Goal: Contribute content: Add original content to the website for others to see

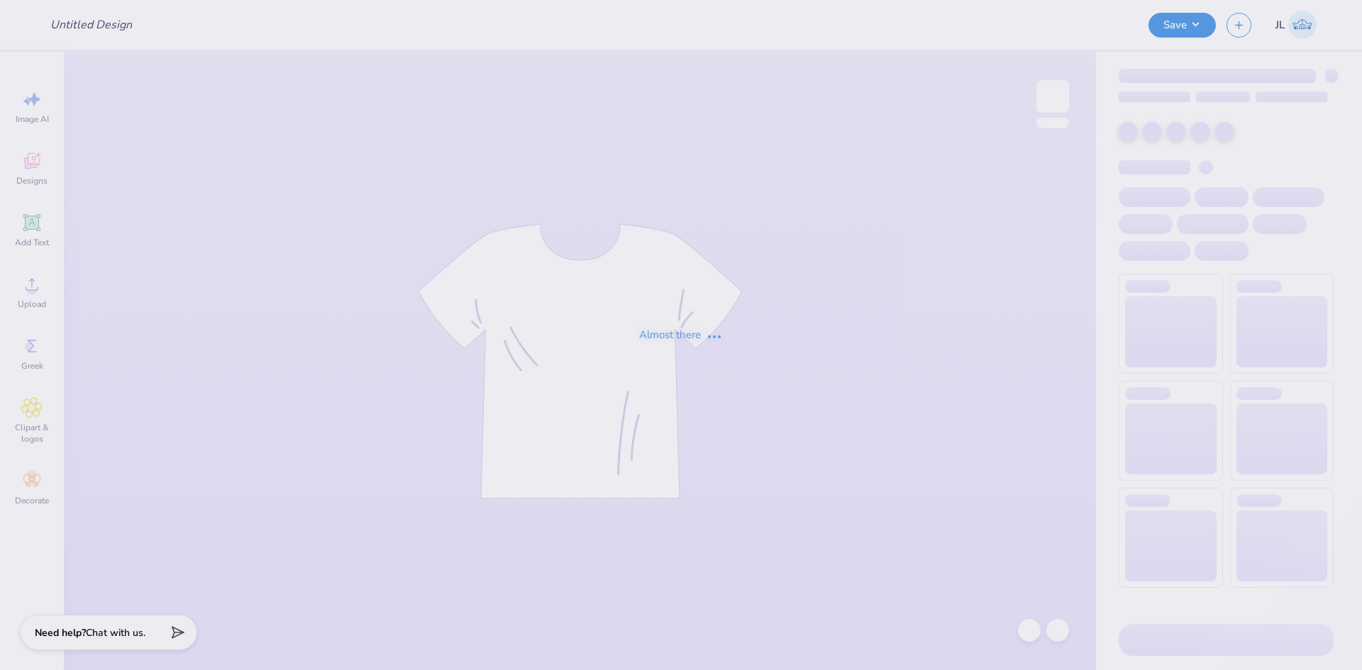
type input "Phinest shirts"
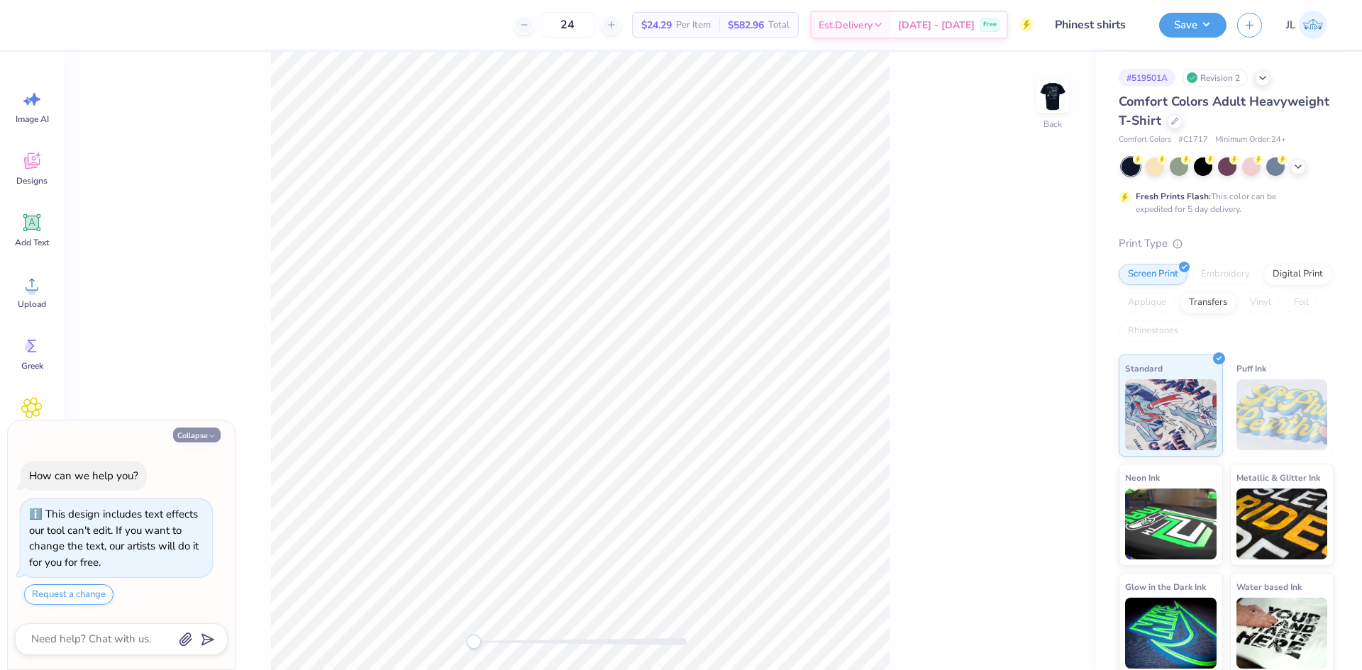
click at [209, 434] on icon "button" at bounding box center [212, 436] width 9 height 9
type textarea "x"
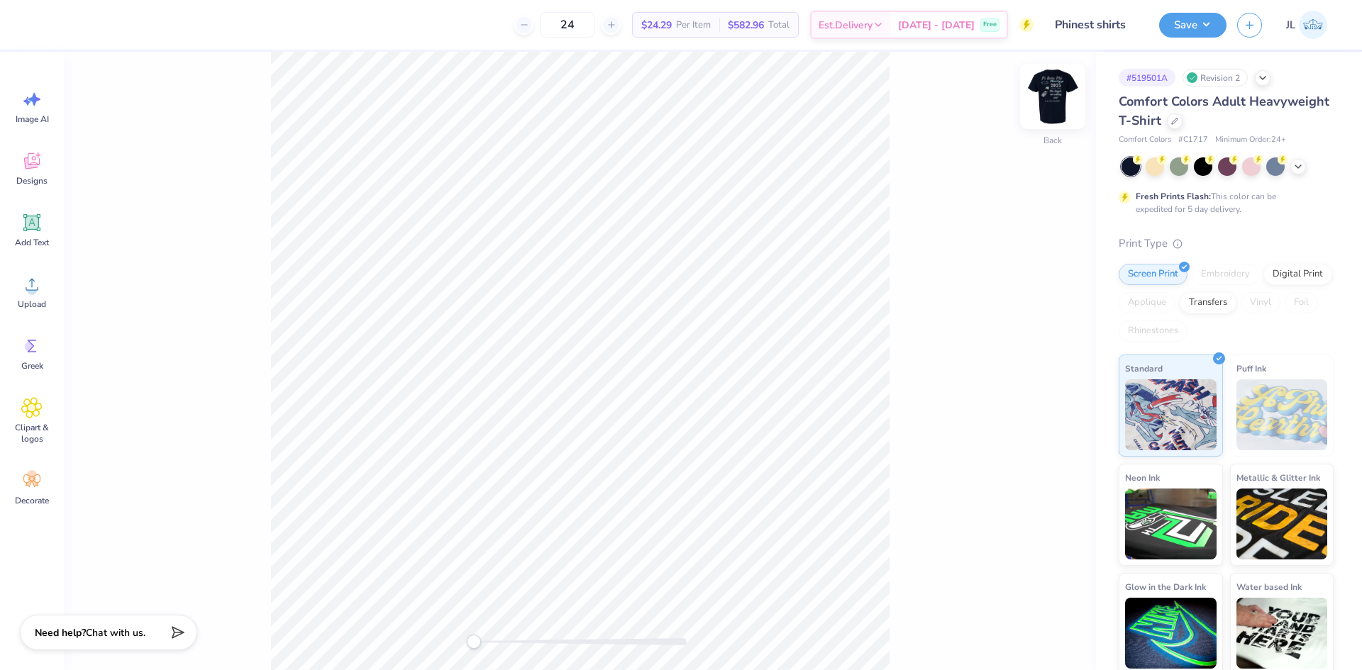
click at [1050, 106] on img at bounding box center [1053, 96] width 57 height 57
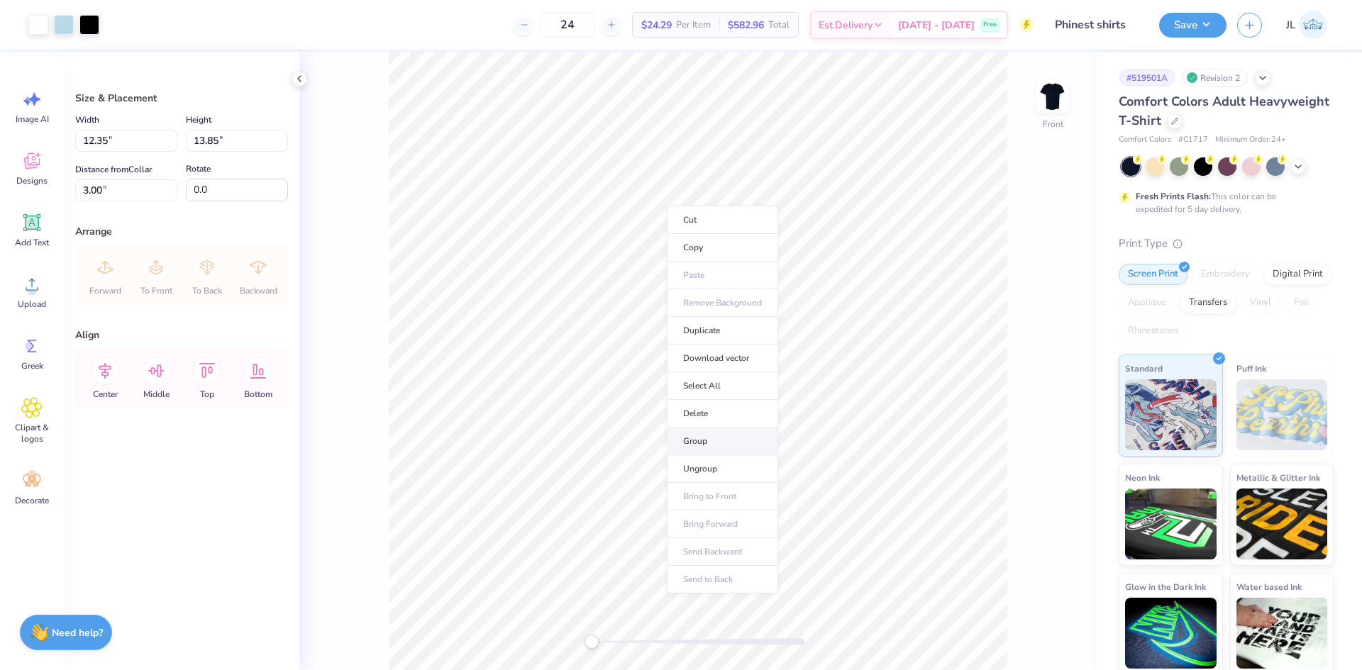
click at [718, 434] on li "Group" at bounding box center [722, 442] width 111 height 28
click at [788, 424] on li "Download vector" at bounding box center [796, 432] width 111 height 28
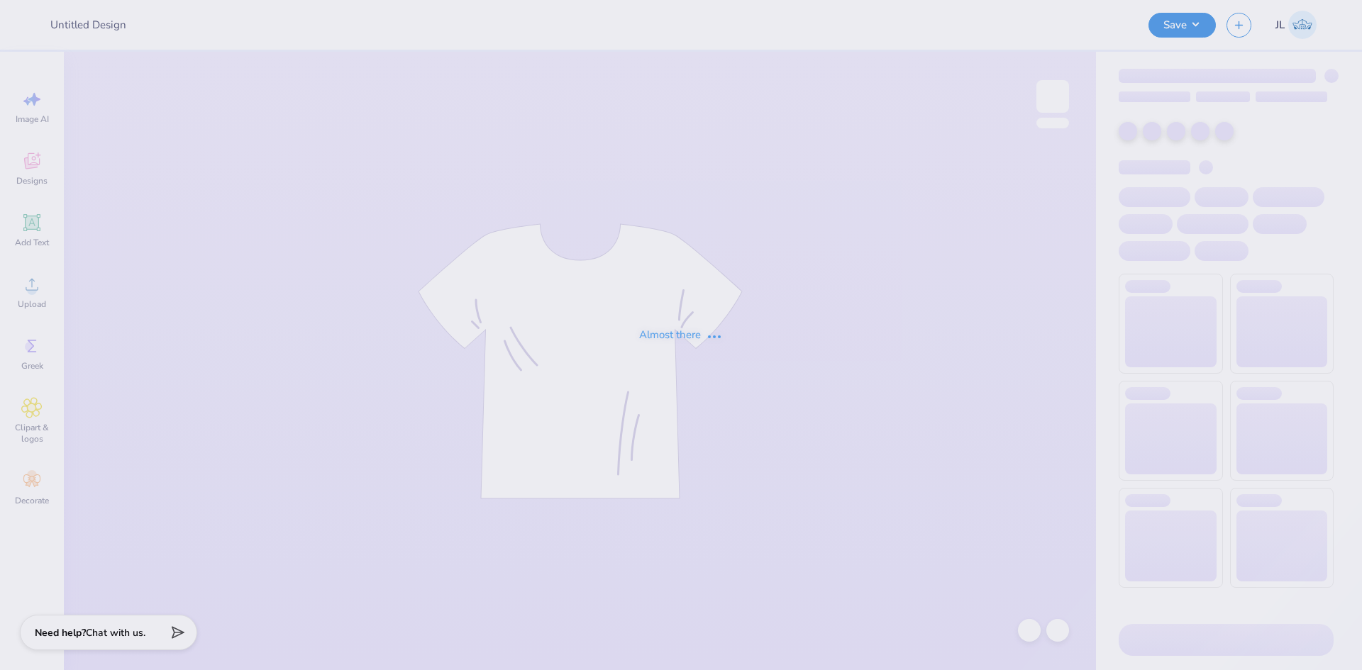
type input "Phinest shirts"
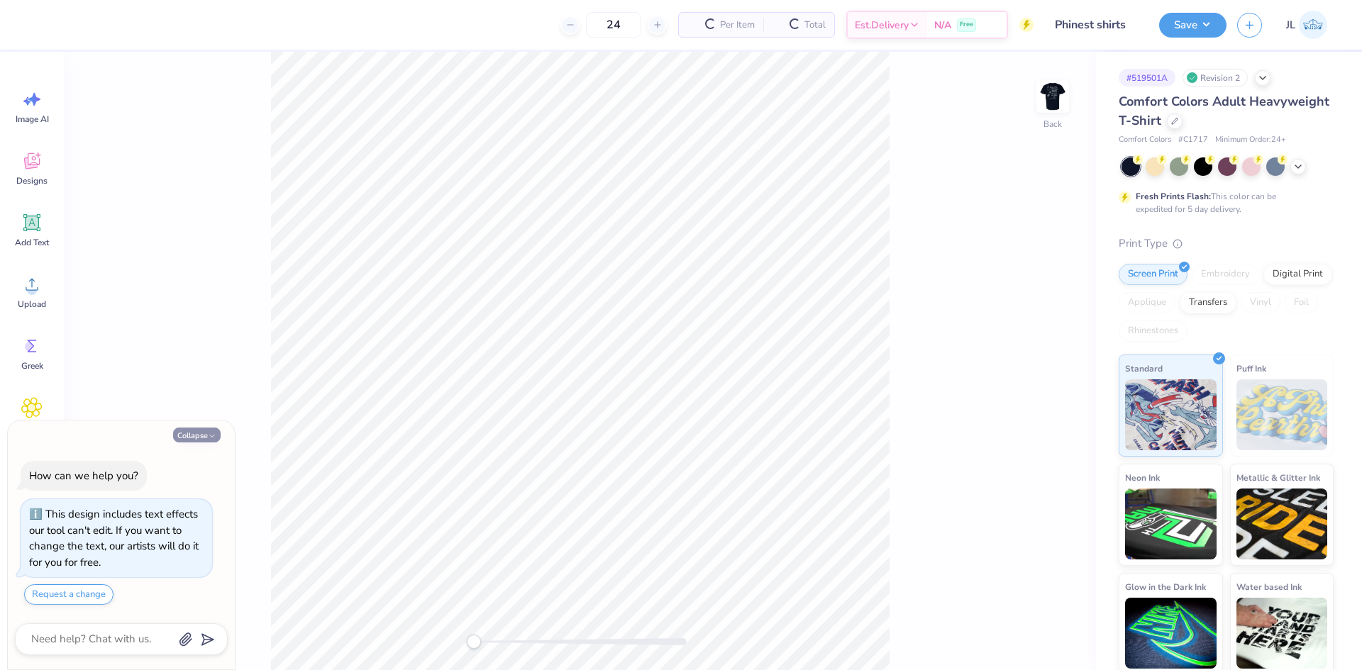
click at [206, 431] on button "Collapse" at bounding box center [197, 435] width 48 height 15
type textarea "x"
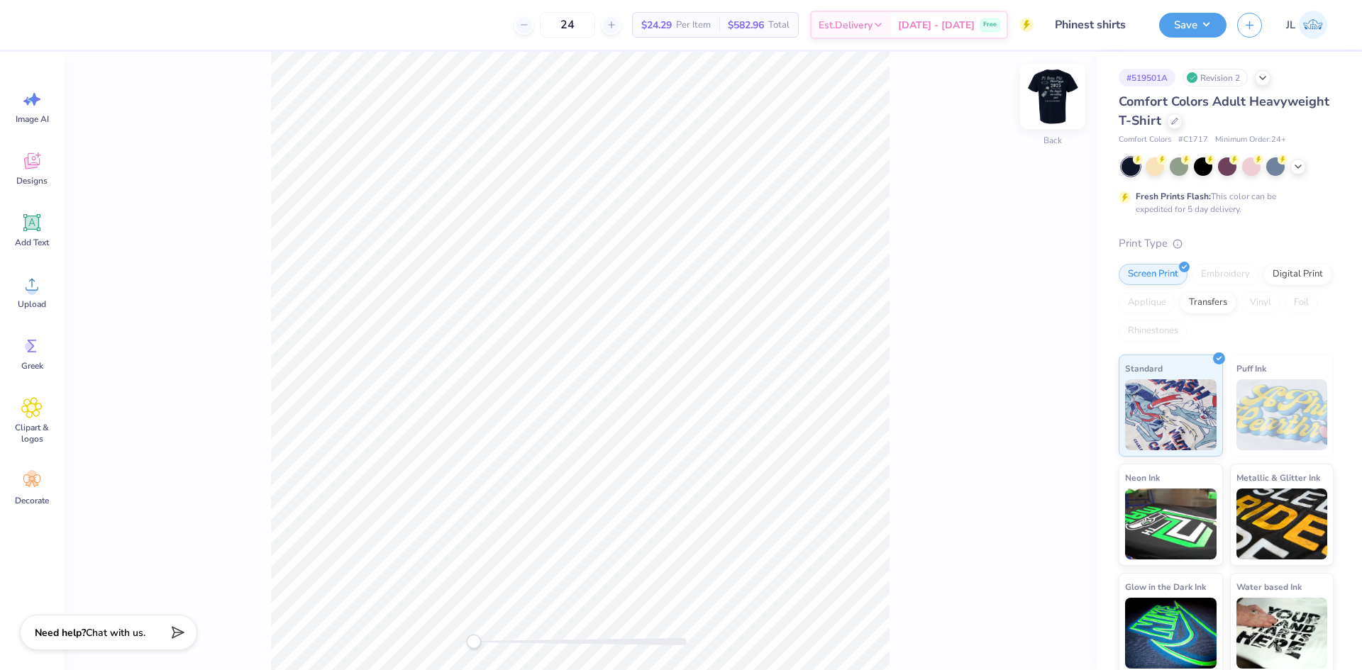
click at [1061, 104] on img at bounding box center [1053, 96] width 57 height 57
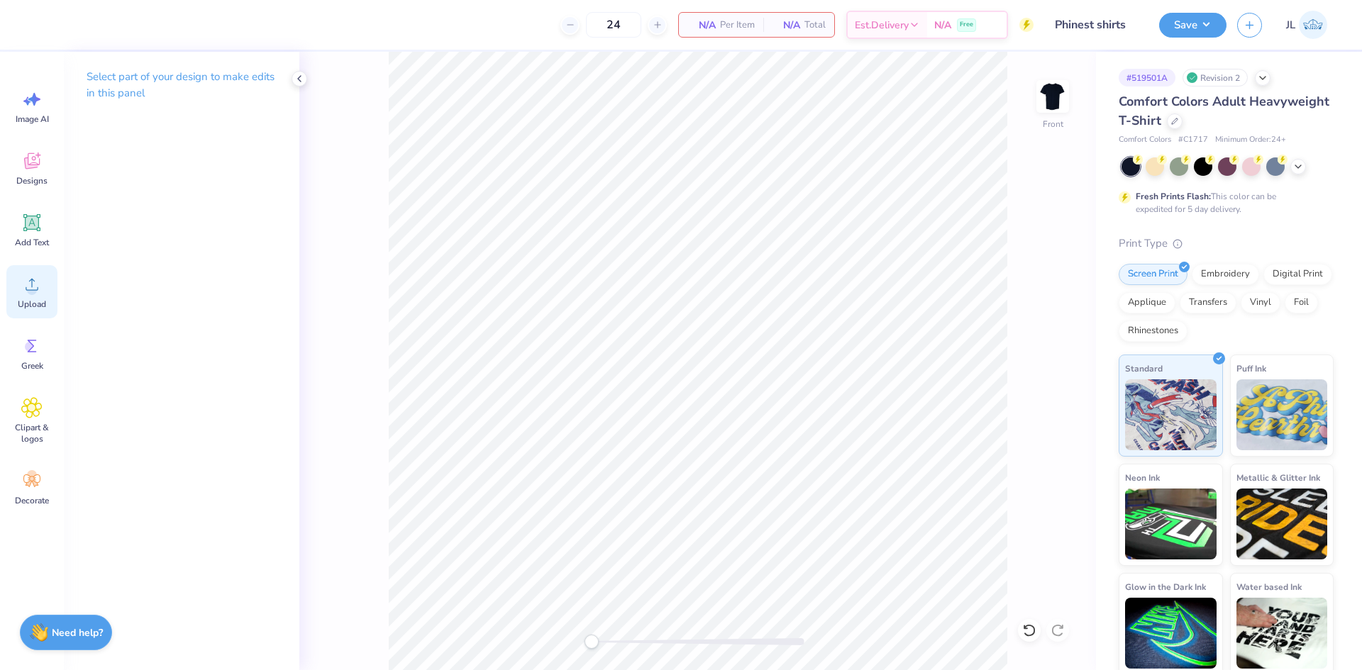
click at [21, 289] on icon at bounding box center [31, 284] width 21 height 21
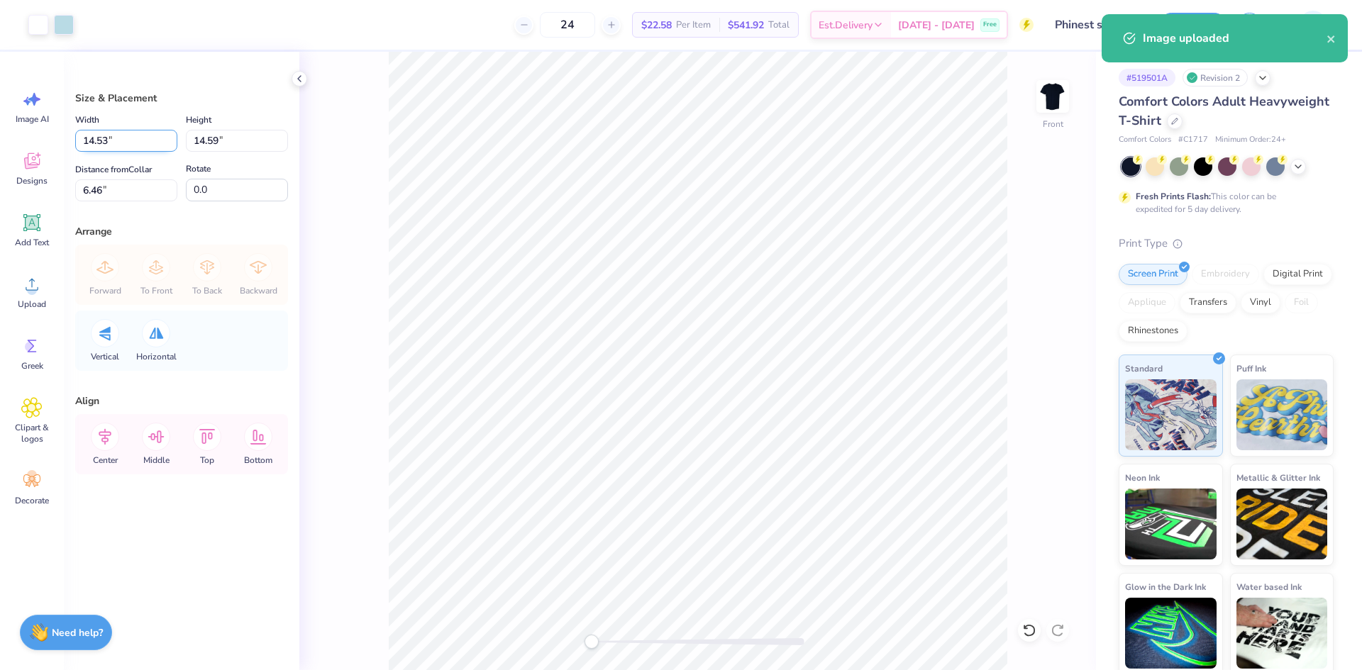
click at [92, 145] on input "14.53" at bounding box center [126, 141] width 102 height 22
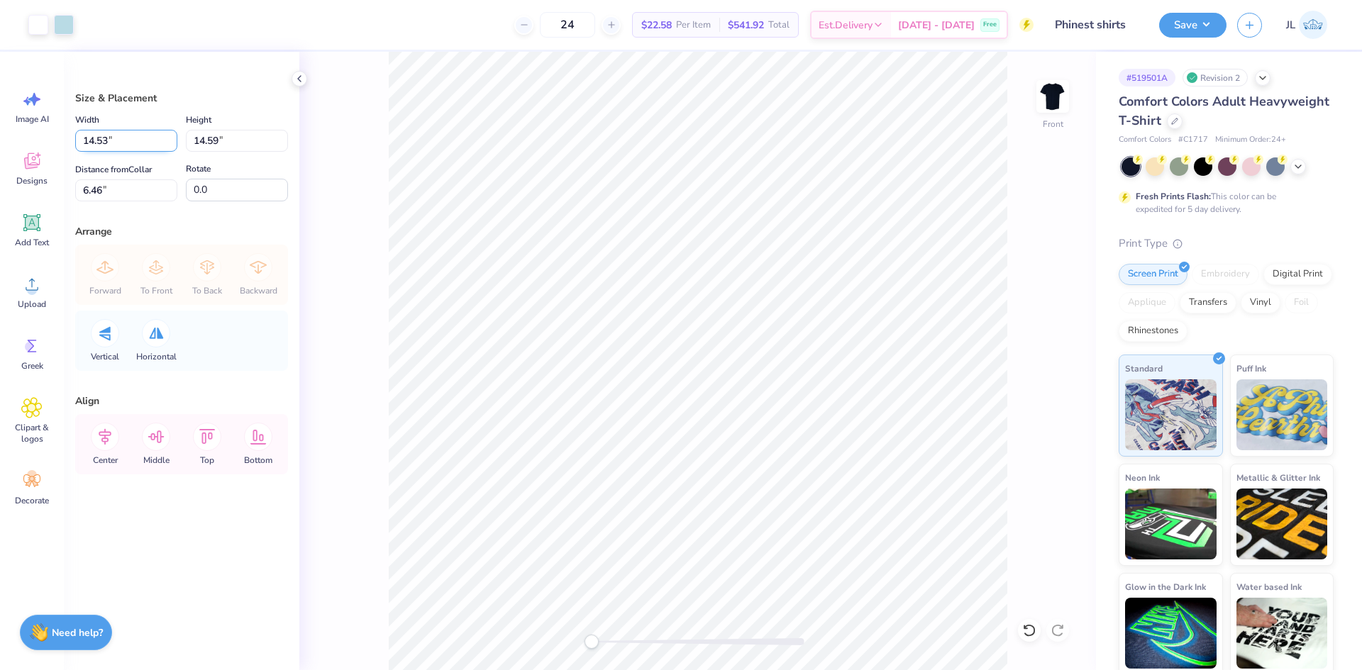
click at [92, 145] on input "14.53" at bounding box center [126, 141] width 102 height 22
type input "12.00"
type input "12.05"
click at [91, 197] on input "6.31" at bounding box center [126, 191] width 102 height 22
click at [90, 196] on input "6.31" at bounding box center [126, 191] width 102 height 22
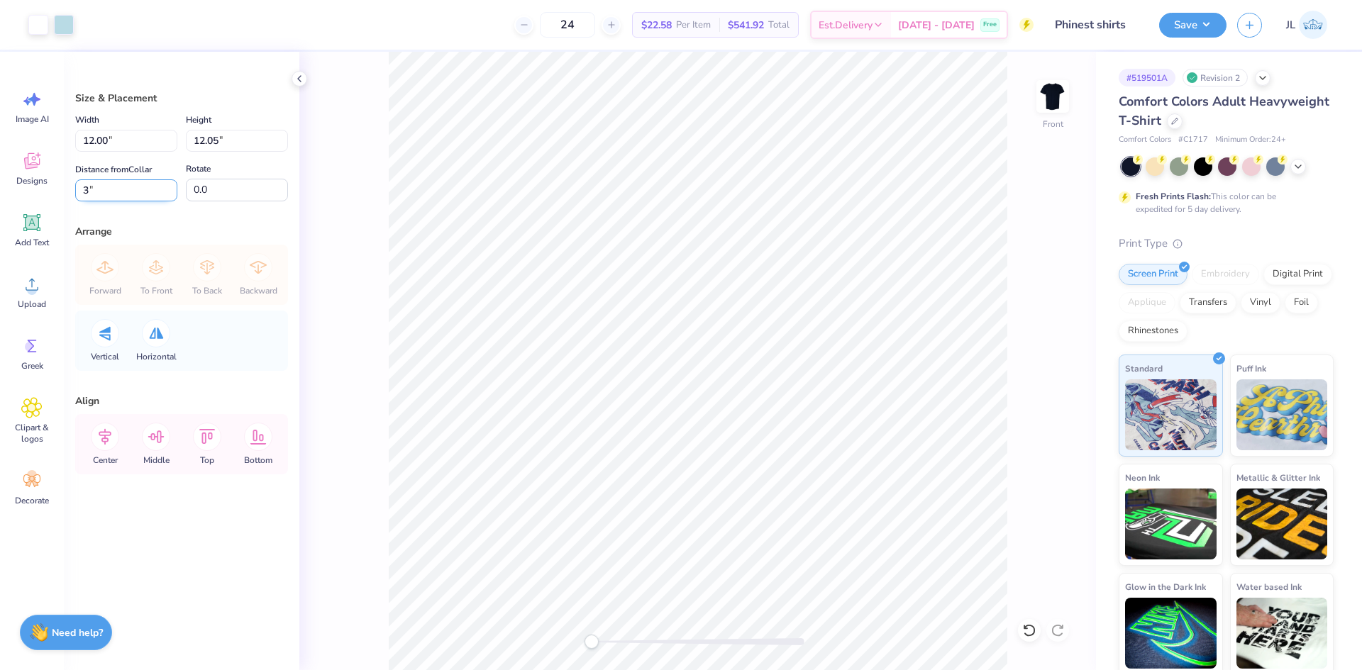
type input "3"
click at [99, 148] on input "12.00" at bounding box center [126, 141] width 102 height 22
type input "12.50"
type input "12.55"
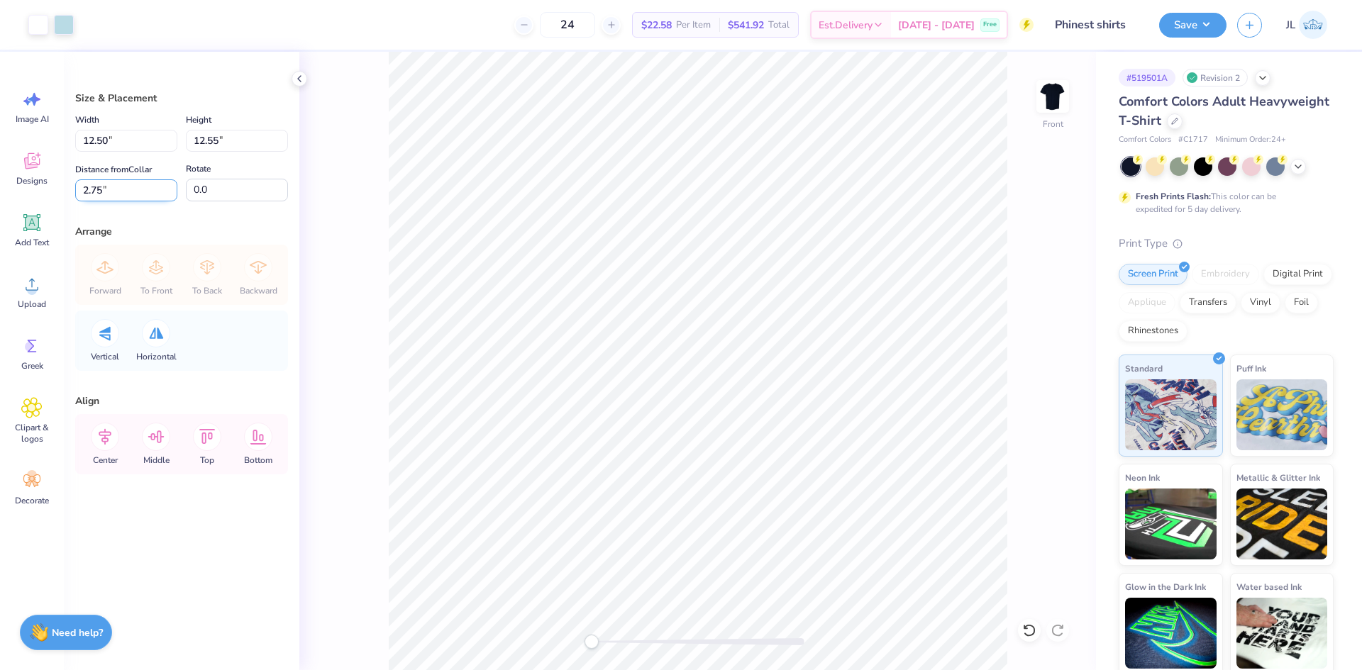
click at [88, 183] on input "2.75" at bounding box center [126, 191] width 102 height 22
type input "3"
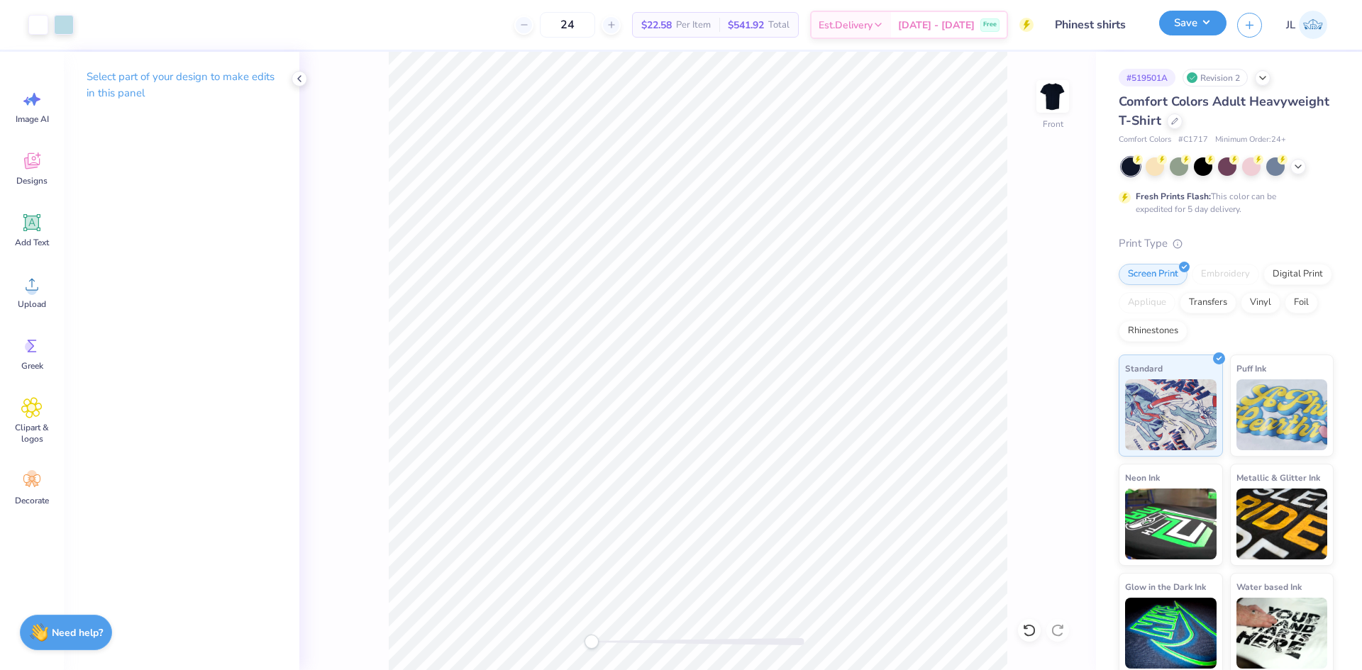
click at [1186, 25] on button "Save" at bounding box center [1192, 23] width 67 height 25
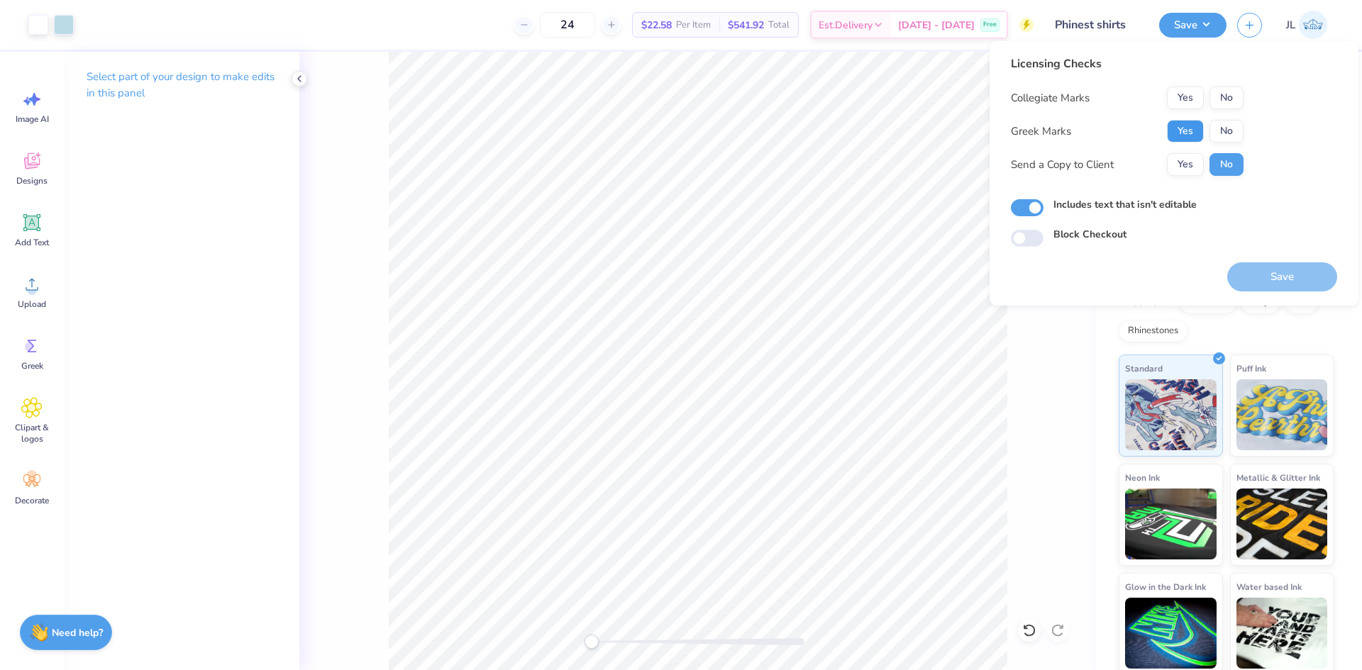
click at [1186, 131] on button "Yes" at bounding box center [1185, 131] width 37 height 23
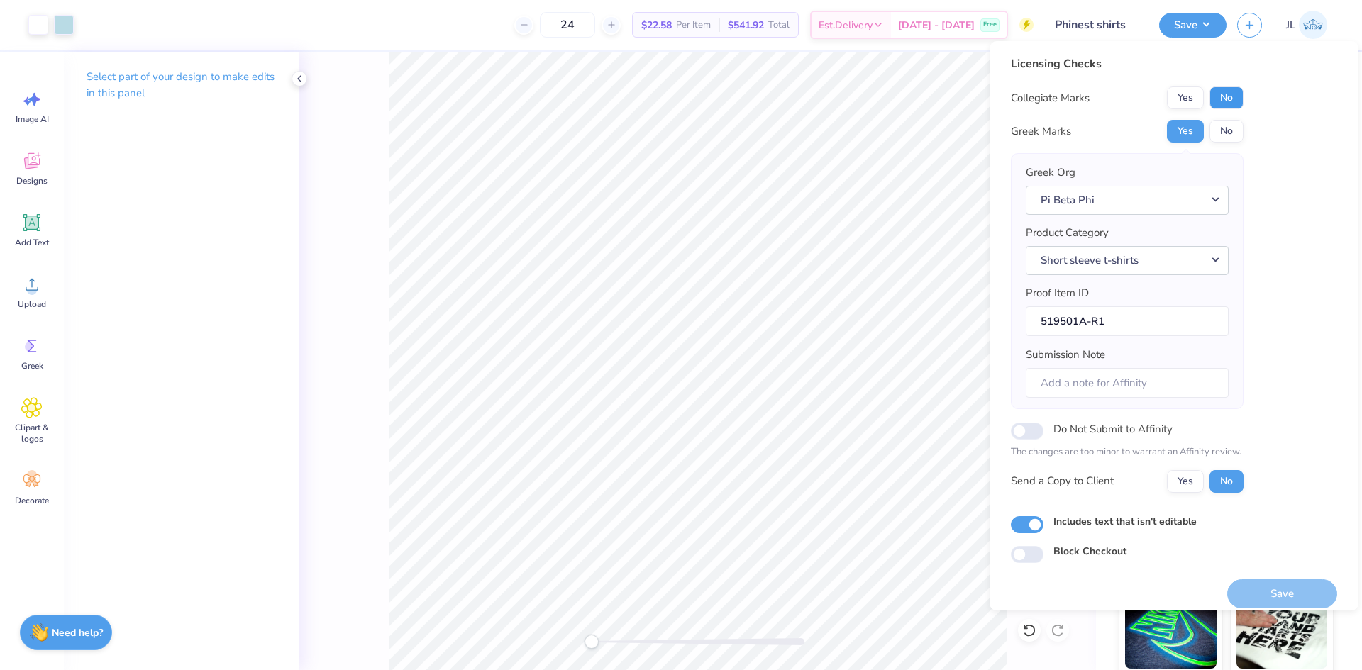
click at [1227, 104] on button "No" at bounding box center [1227, 98] width 34 height 23
click at [1183, 480] on button "Yes" at bounding box center [1185, 481] width 37 height 23
click at [1275, 597] on button "Save" at bounding box center [1282, 594] width 110 height 29
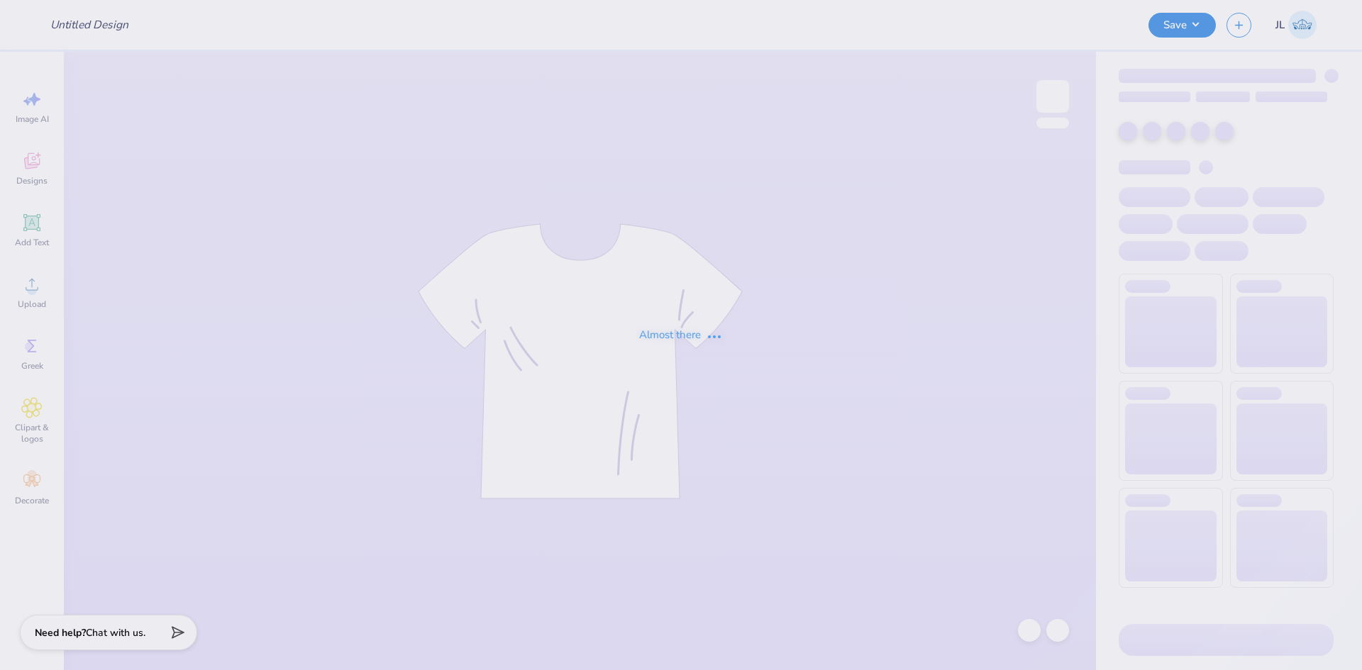
type input "Lindenwood University : Madison Wheelock"
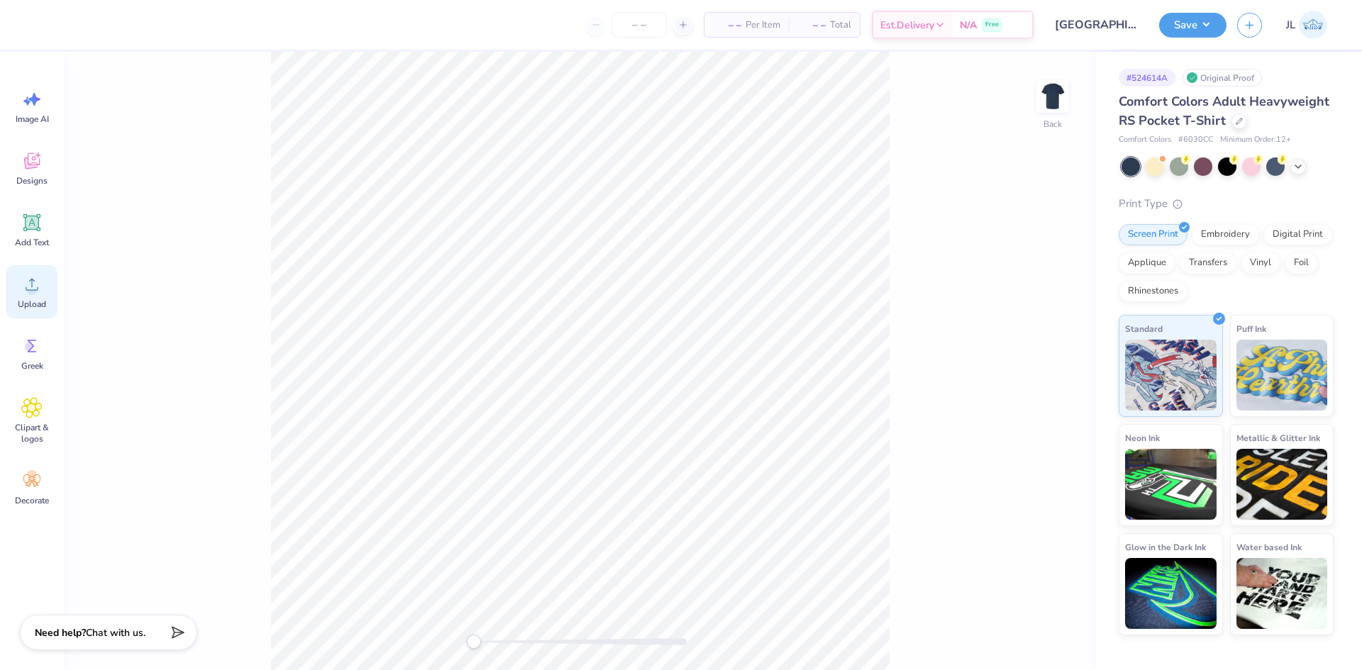
click at [26, 303] on span "Upload" at bounding box center [32, 304] width 28 height 11
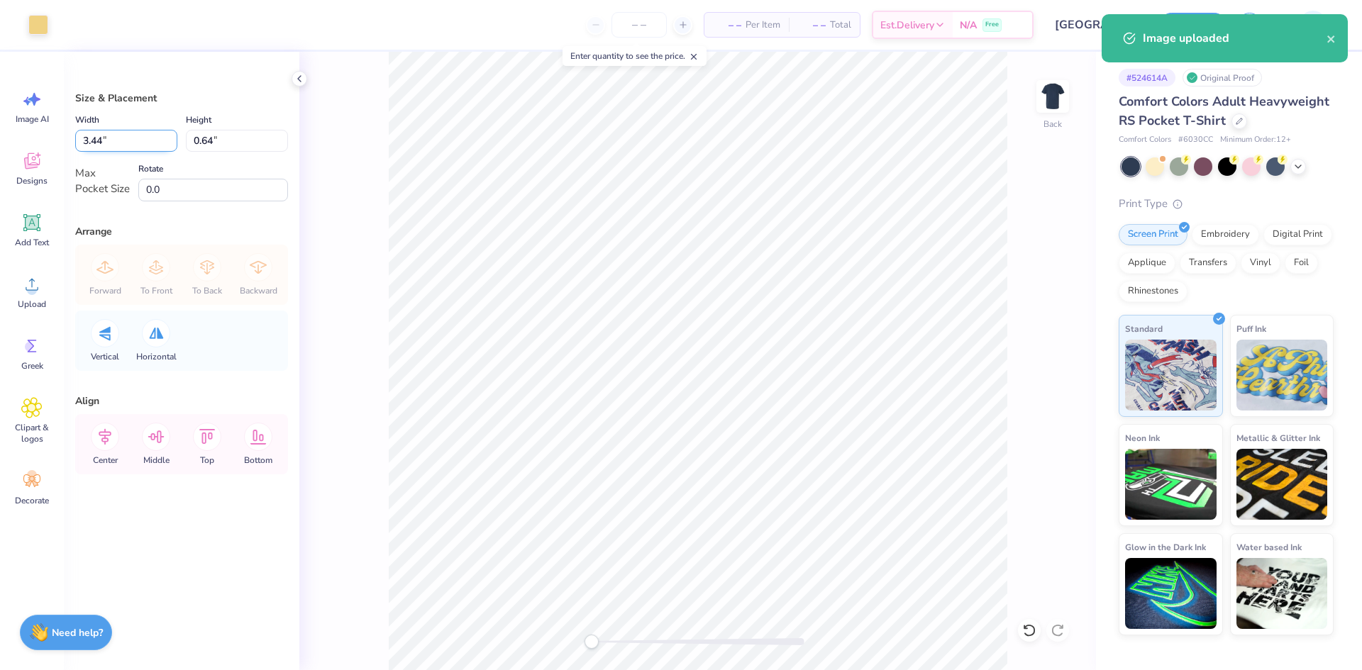
click at [89, 135] on input "3.44" at bounding box center [126, 141] width 102 height 22
click at [89, 134] on input "3.44" at bounding box center [126, 141] width 102 height 22
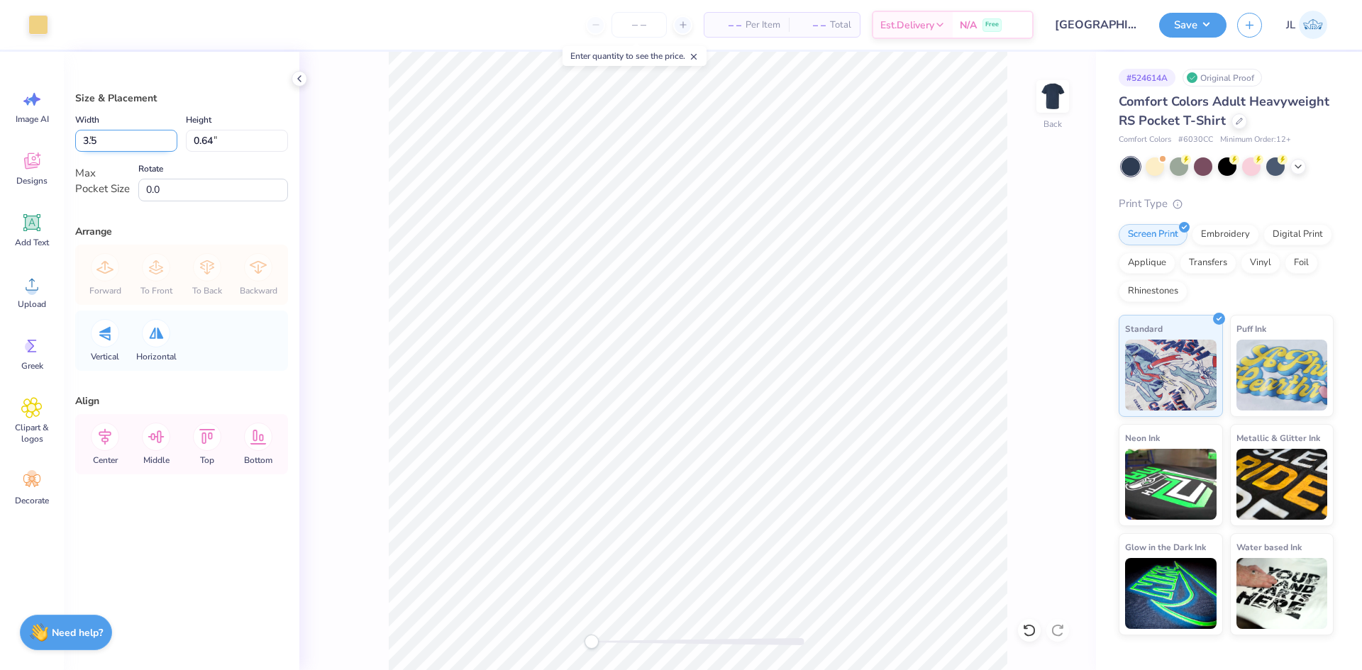
type input "3.50"
type input "0.65"
click at [360, 123] on div "Back" at bounding box center [697, 361] width 797 height 619
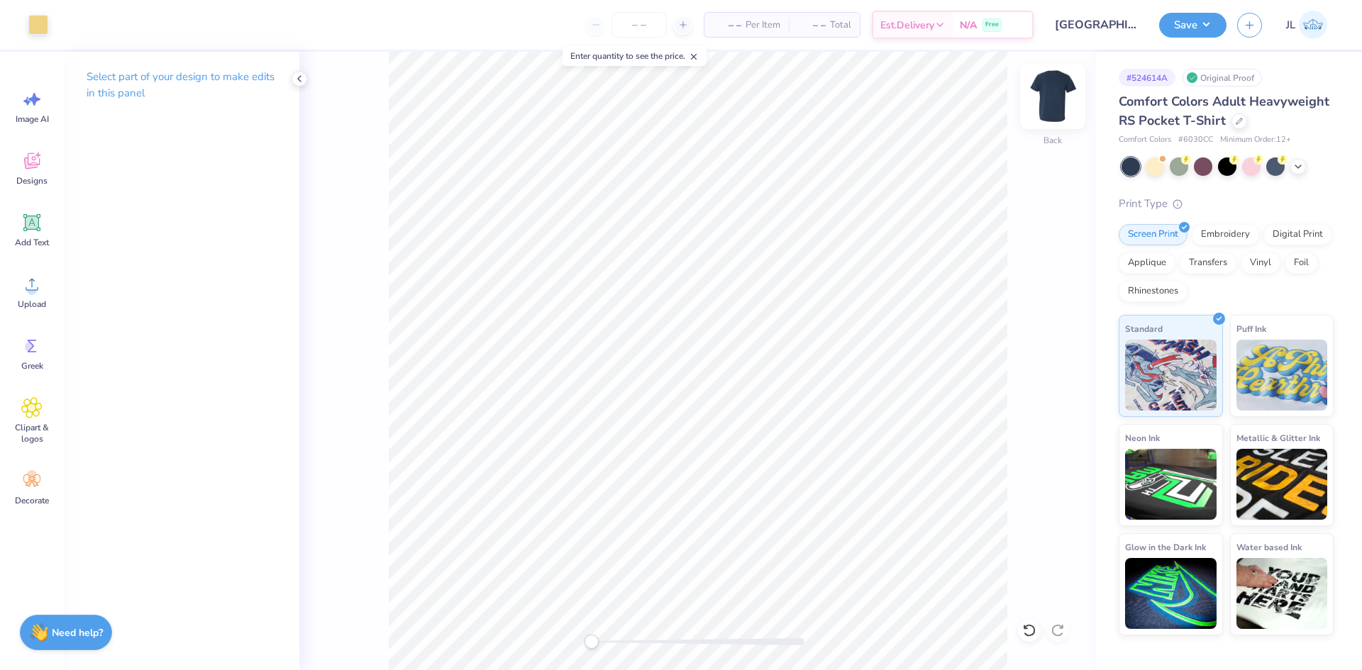
click at [1042, 109] on img at bounding box center [1053, 96] width 57 height 57
click at [33, 302] on span "Upload" at bounding box center [32, 304] width 28 height 11
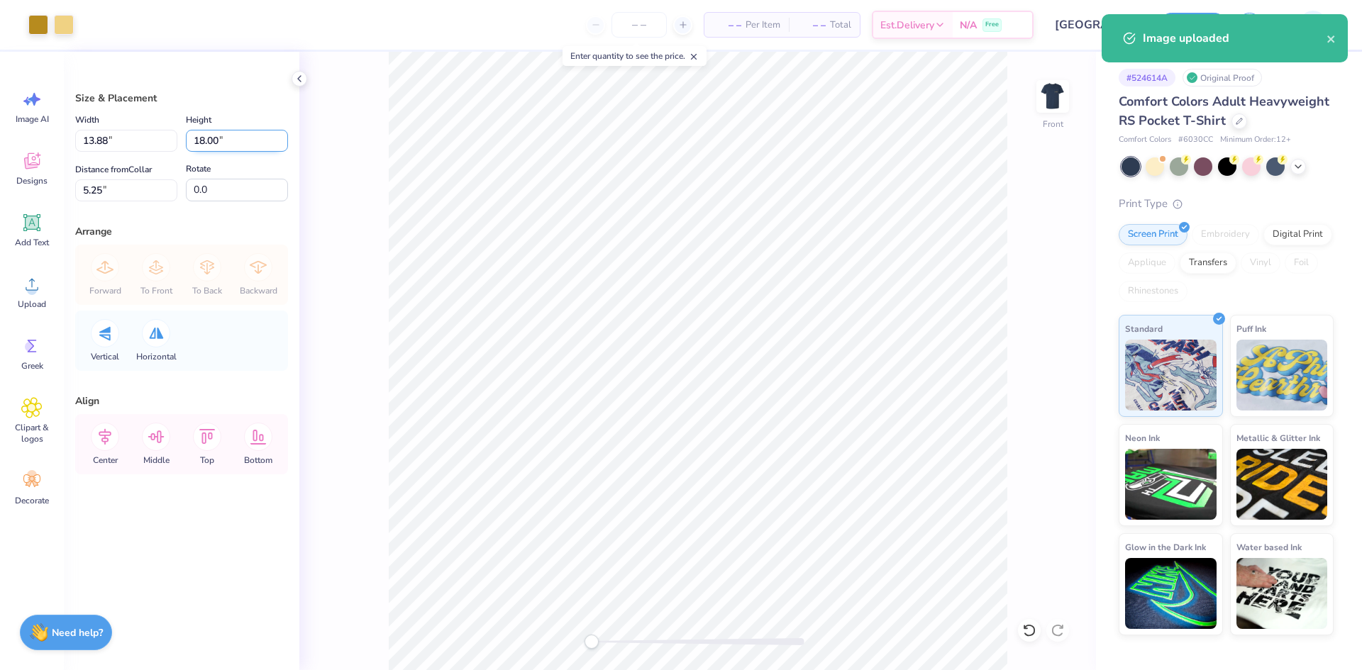
click at [202, 142] on input "18.00" at bounding box center [237, 141] width 102 height 22
type input "15"
type input "11.57"
type input "15.00"
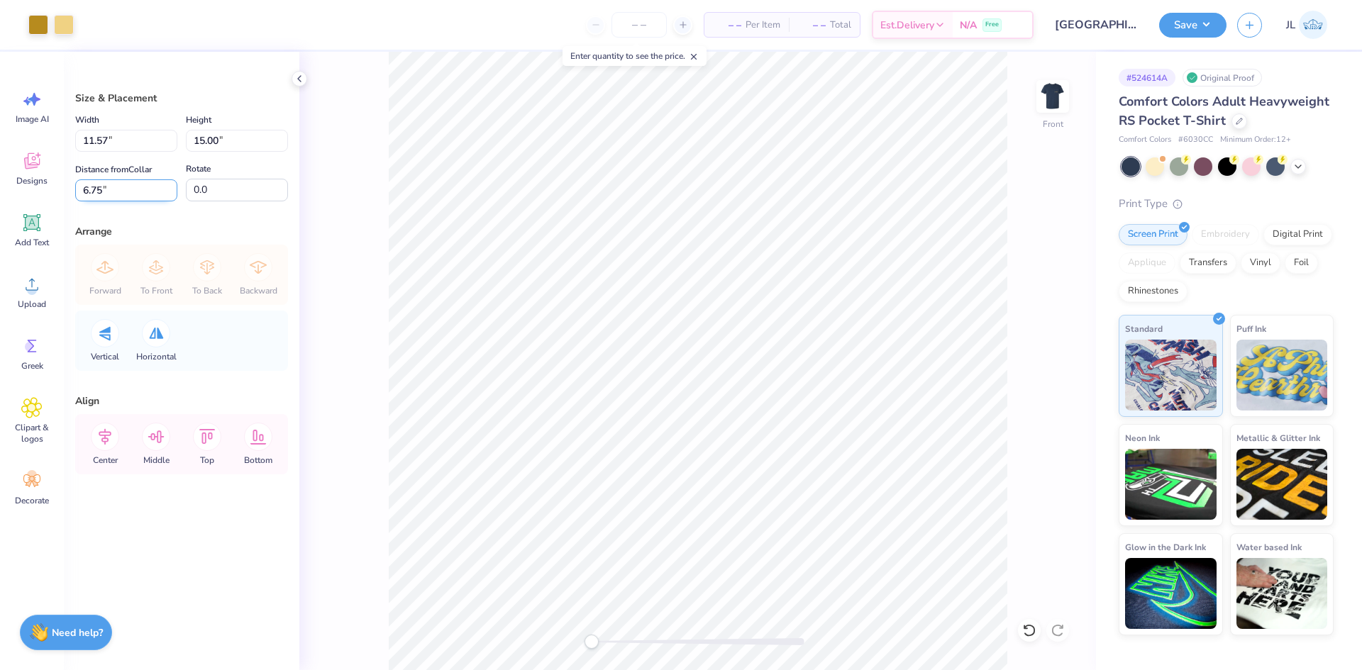
click at [84, 189] on input "6.75" at bounding box center [126, 191] width 102 height 22
type input "3"
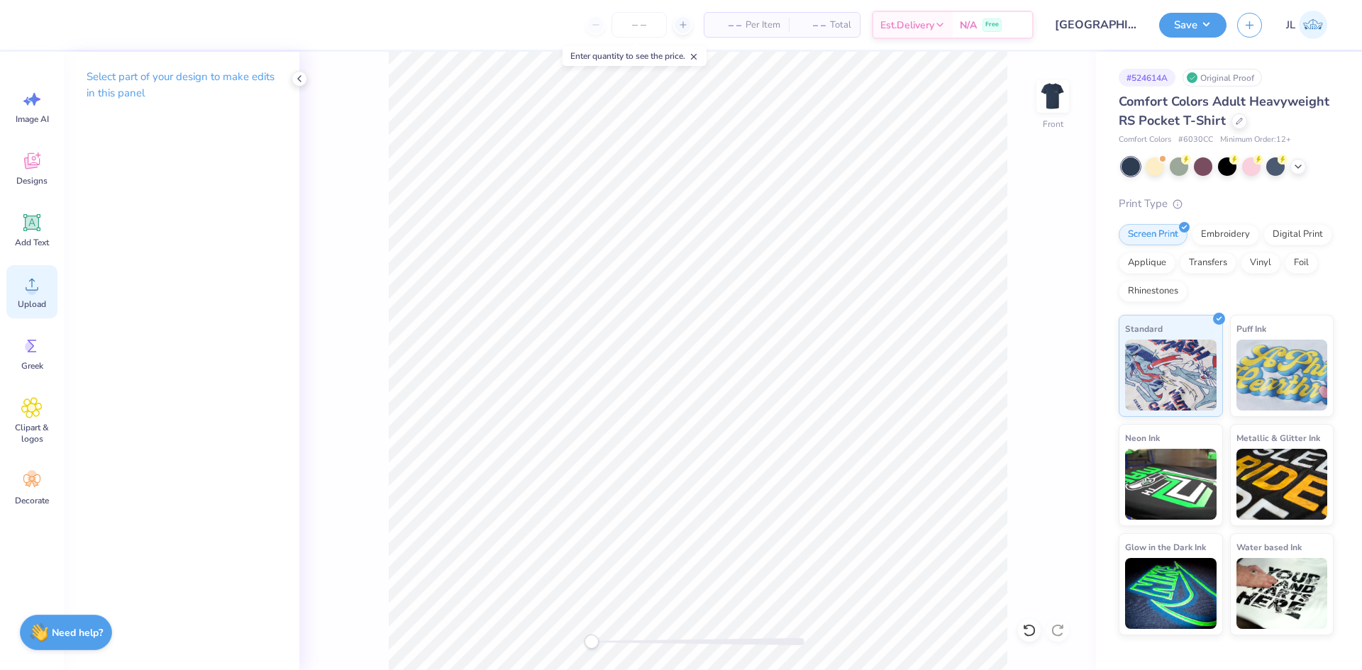
click at [11, 287] on div "Upload" at bounding box center [31, 291] width 51 height 53
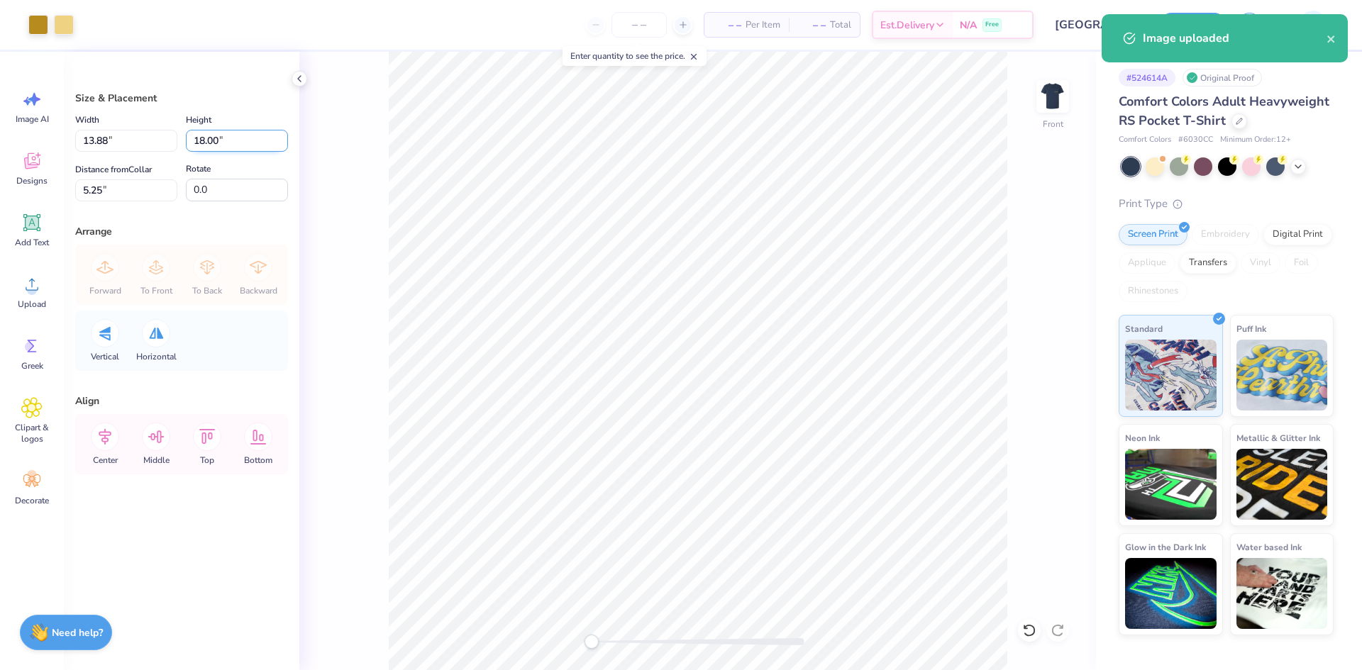
click at [207, 136] on input "18.00" at bounding box center [237, 141] width 102 height 22
type input "15"
type input "11.57"
type input "15.00"
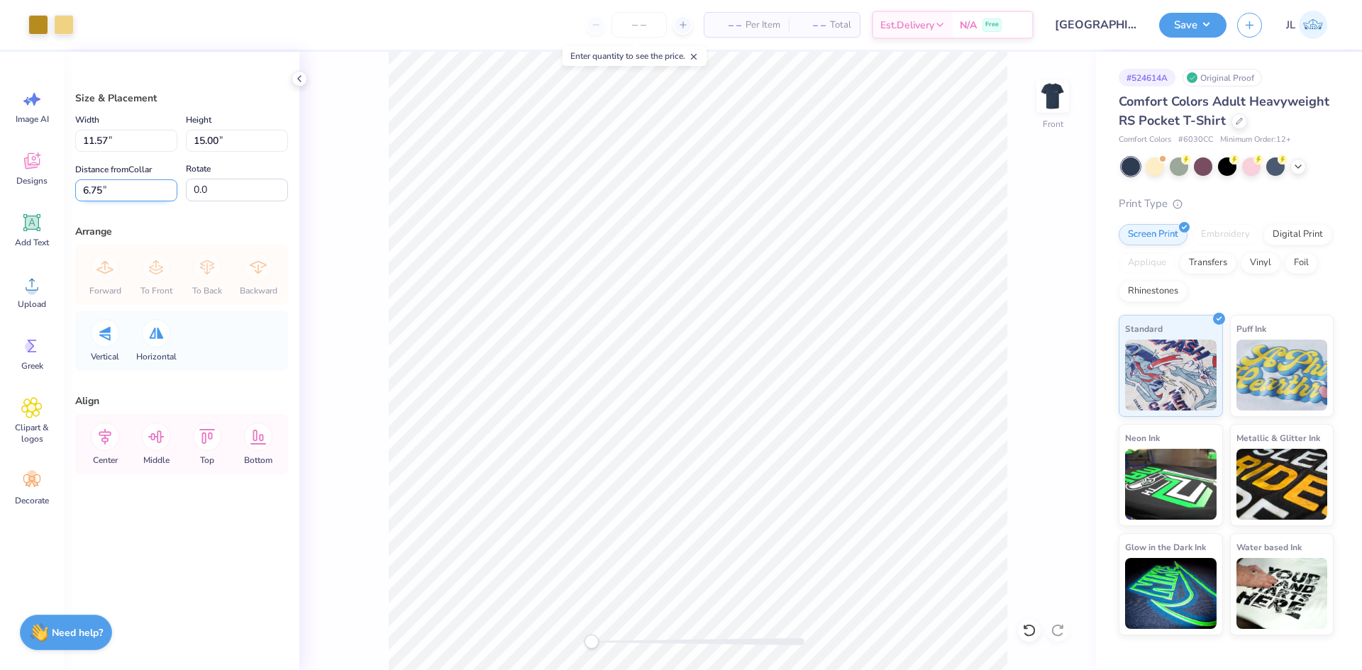
click at [77, 192] on input "6.75" at bounding box center [126, 191] width 102 height 22
click at [84, 190] on input "6.75" at bounding box center [126, 191] width 102 height 22
type input "3"
click at [357, 132] on div "Front" at bounding box center [697, 361] width 797 height 619
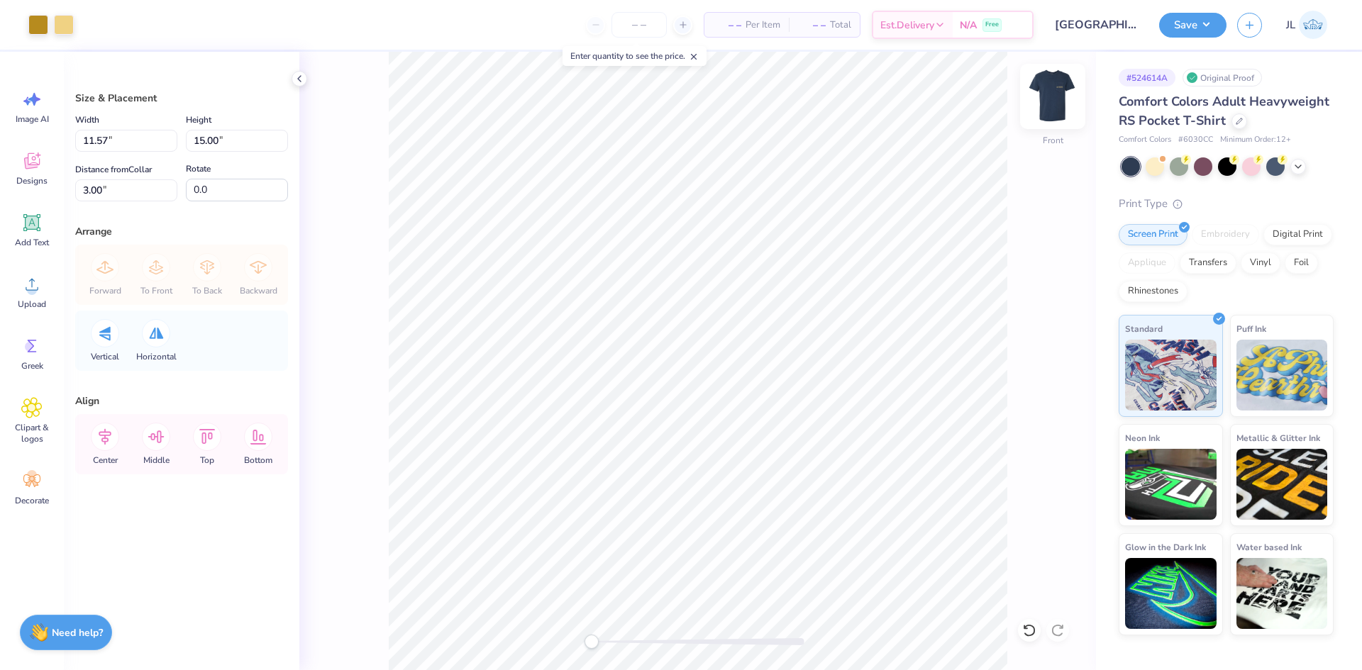
click at [1047, 93] on img at bounding box center [1053, 96] width 57 height 57
type input "3.50"
type input "0.65"
click at [1183, 27] on button "Save" at bounding box center [1192, 23] width 67 height 25
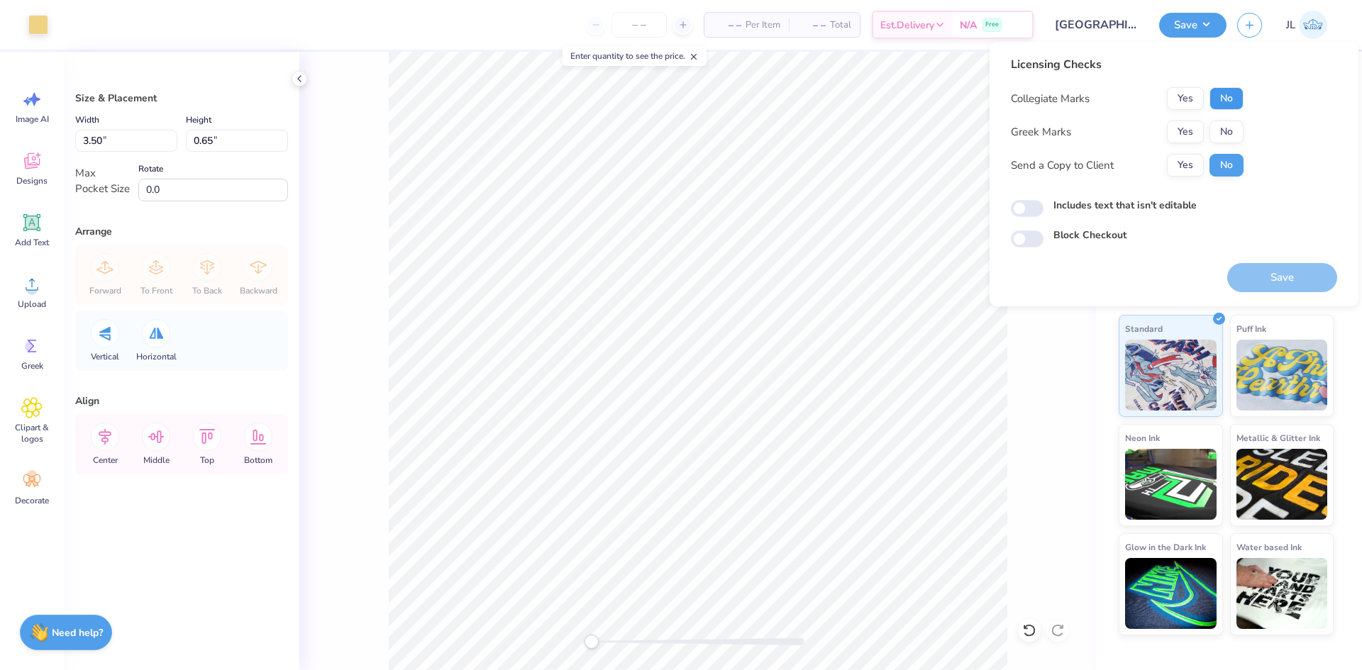
click at [1221, 100] on button "No" at bounding box center [1227, 98] width 34 height 23
click at [1186, 135] on button "Yes" at bounding box center [1185, 132] width 37 height 23
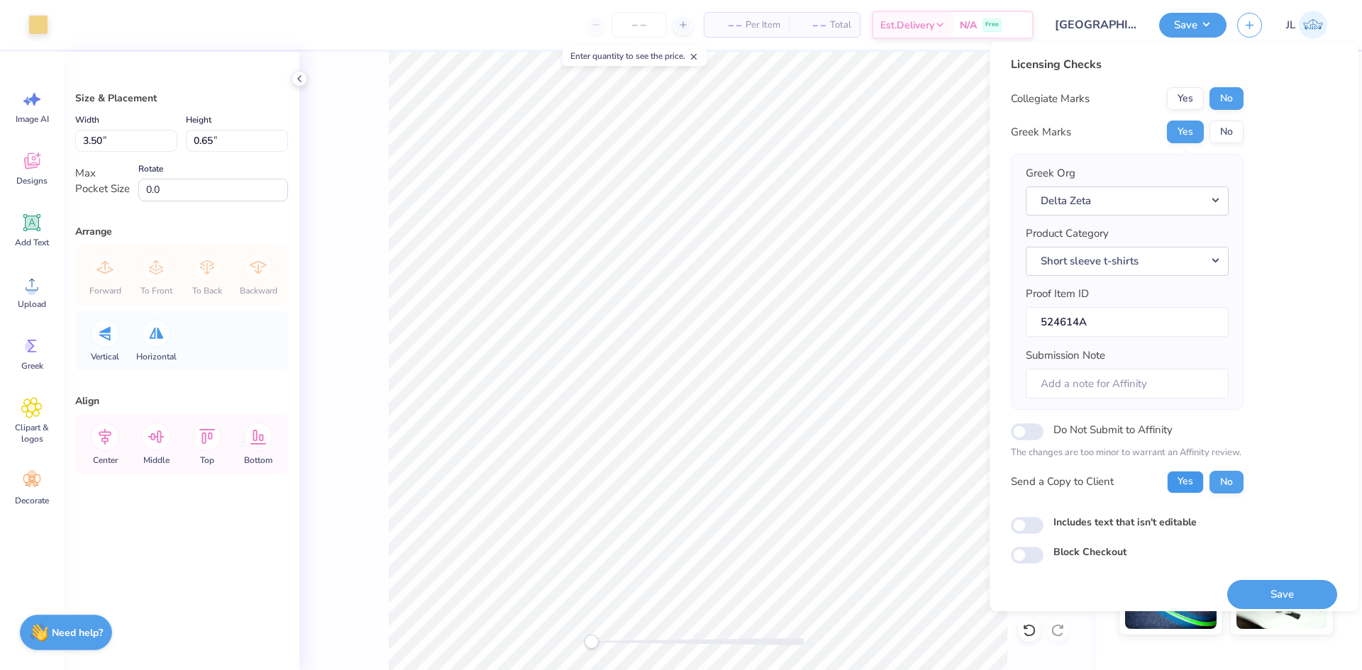
click at [1188, 489] on button "Yes" at bounding box center [1185, 482] width 37 height 23
click at [1254, 592] on button "Save" at bounding box center [1282, 594] width 110 height 29
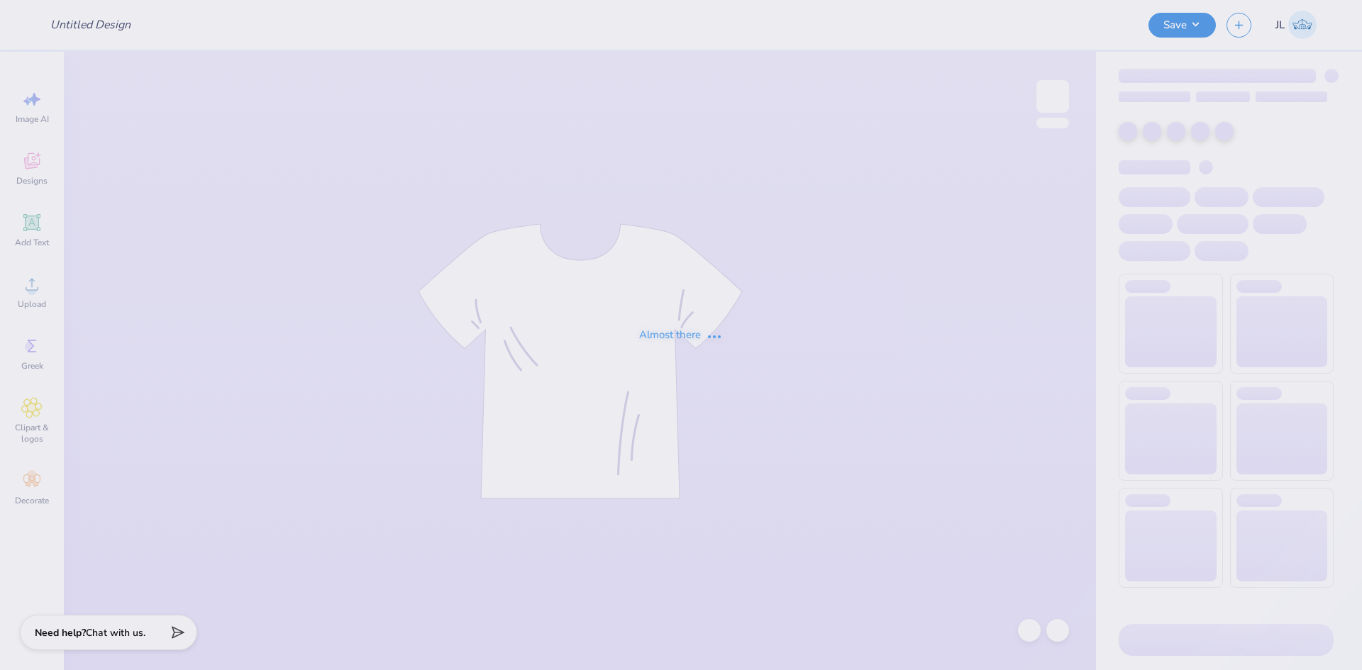
type input "Fall Philo Open Order TShirt"
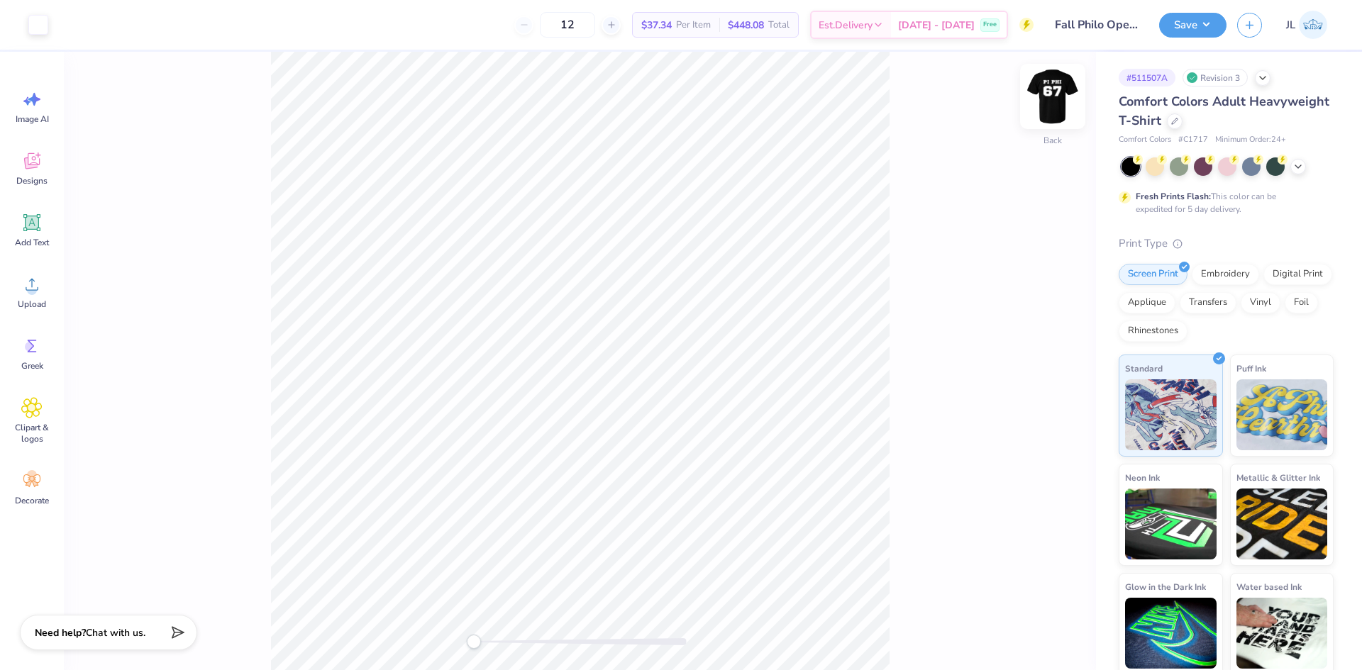
click at [1044, 94] on img at bounding box center [1053, 96] width 57 height 57
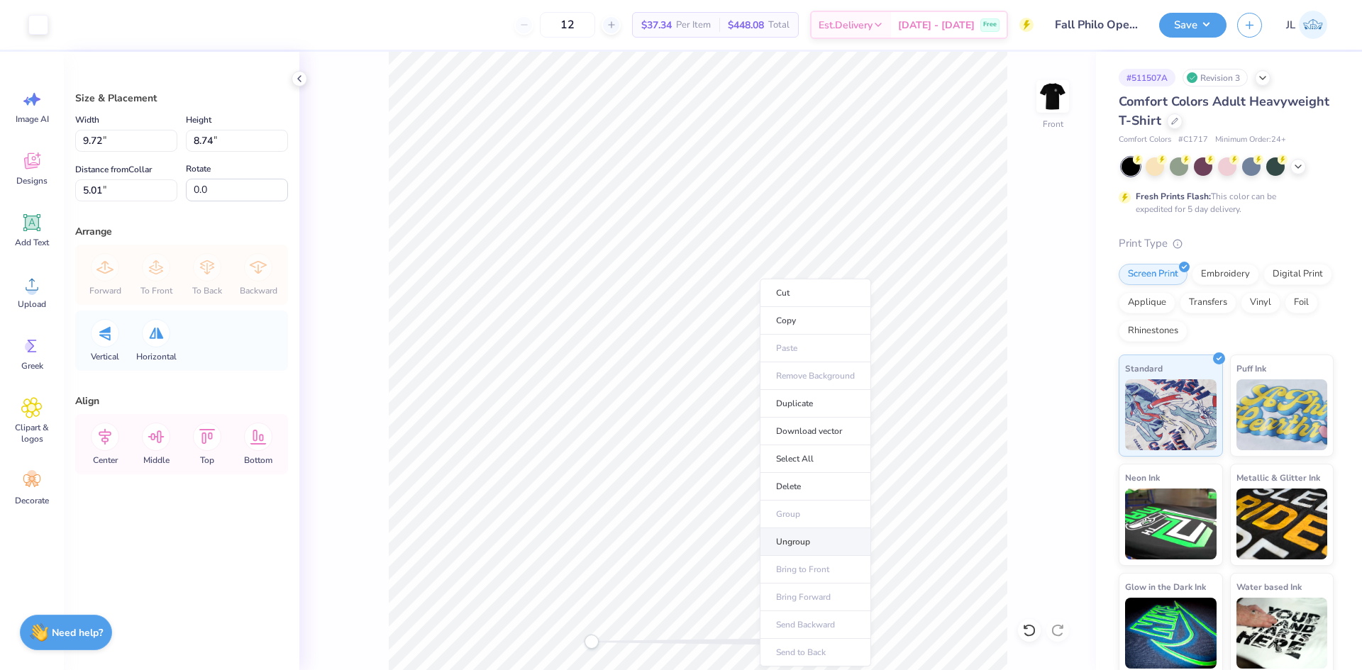
click at [816, 537] on li "Ungroup" at bounding box center [815, 543] width 111 height 28
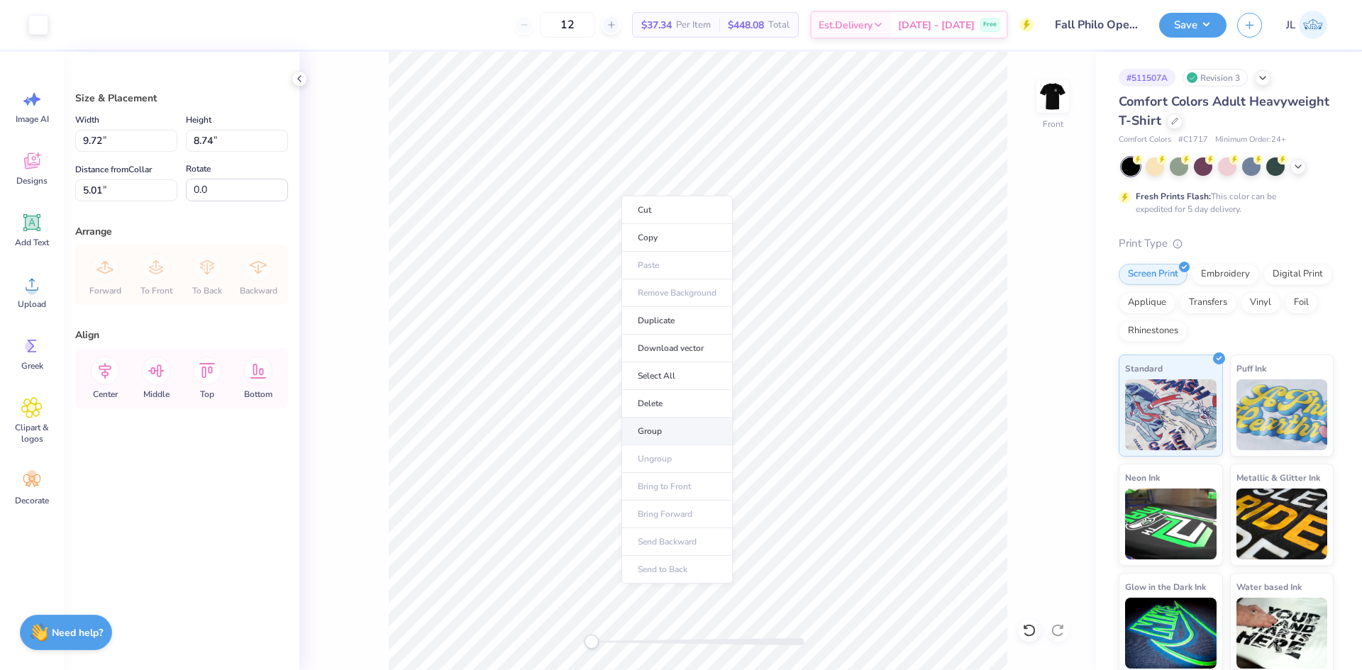
click at [678, 422] on li "Group" at bounding box center [677, 432] width 111 height 28
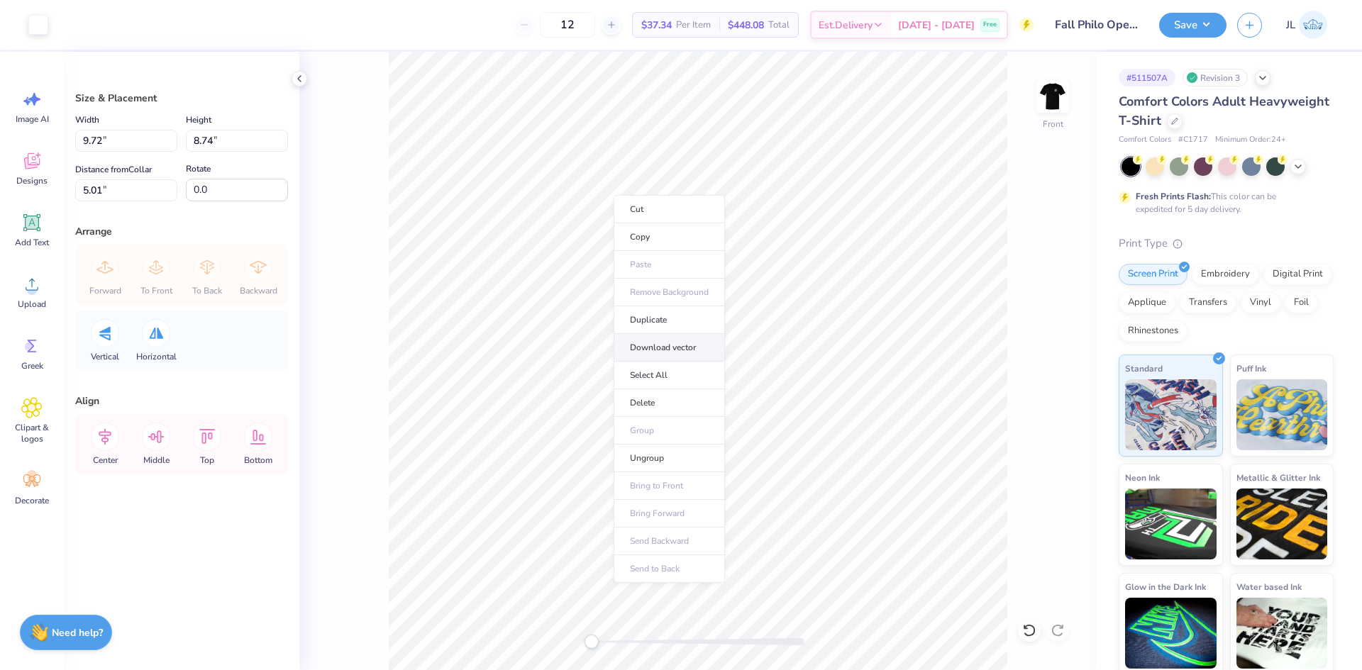
click at [665, 352] on li "Download vector" at bounding box center [669, 348] width 111 height 28
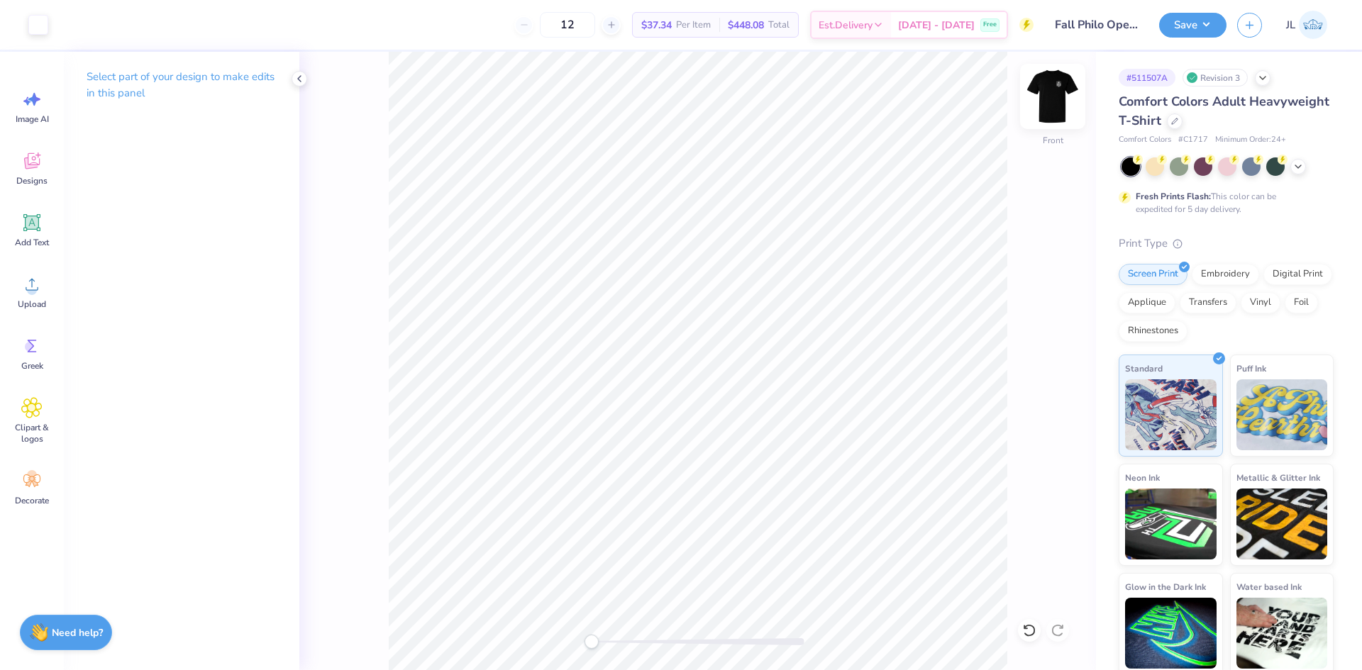
click at [1049, 94] on img at bounding box center [1053, 96] width 57 height 57
click at [1051, 99] on img at bounding box center [1053, 96] width 57 height 57
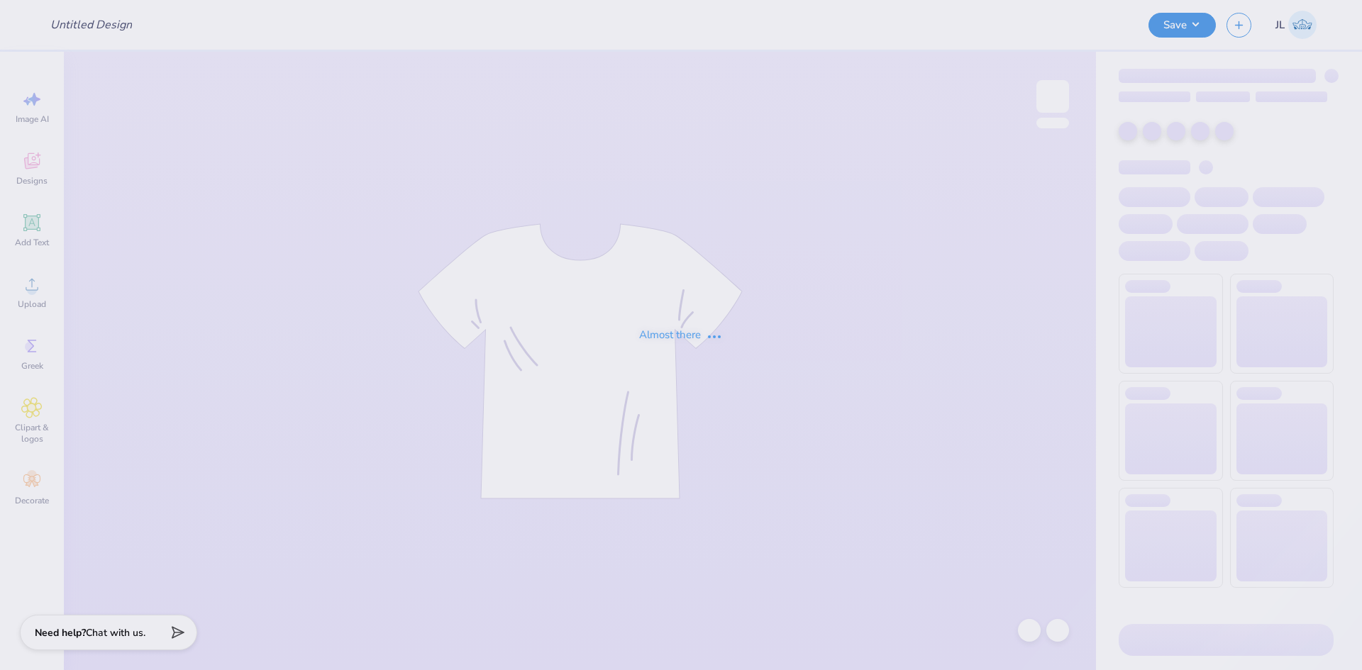
type input "Fall Philo Open Order TShirt"
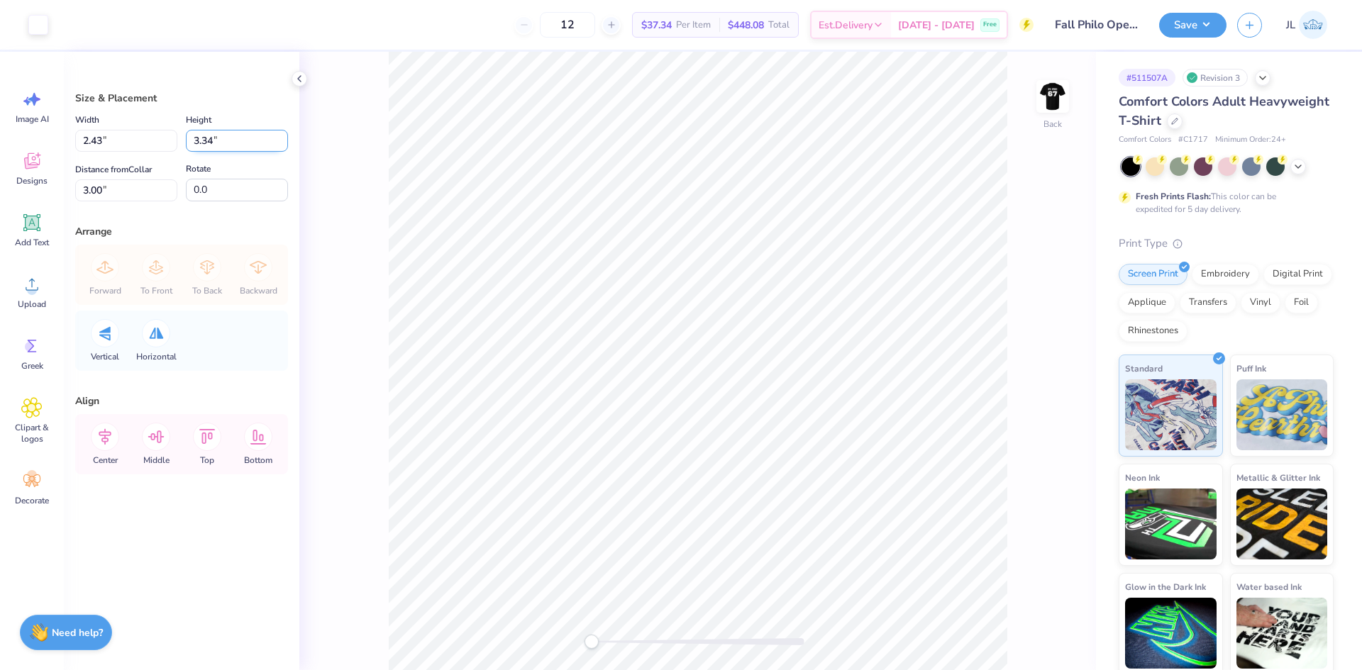
drag, startPoint x: 215, startPoint y: 140, endPoint x: 203, endPoint y: 142, distance: 12.1
click at [203, 142] on input "3.34" at bounding box center [237, 141] width 102 height 22
type input "3.5"
type input "2.55"
type input "3.50"
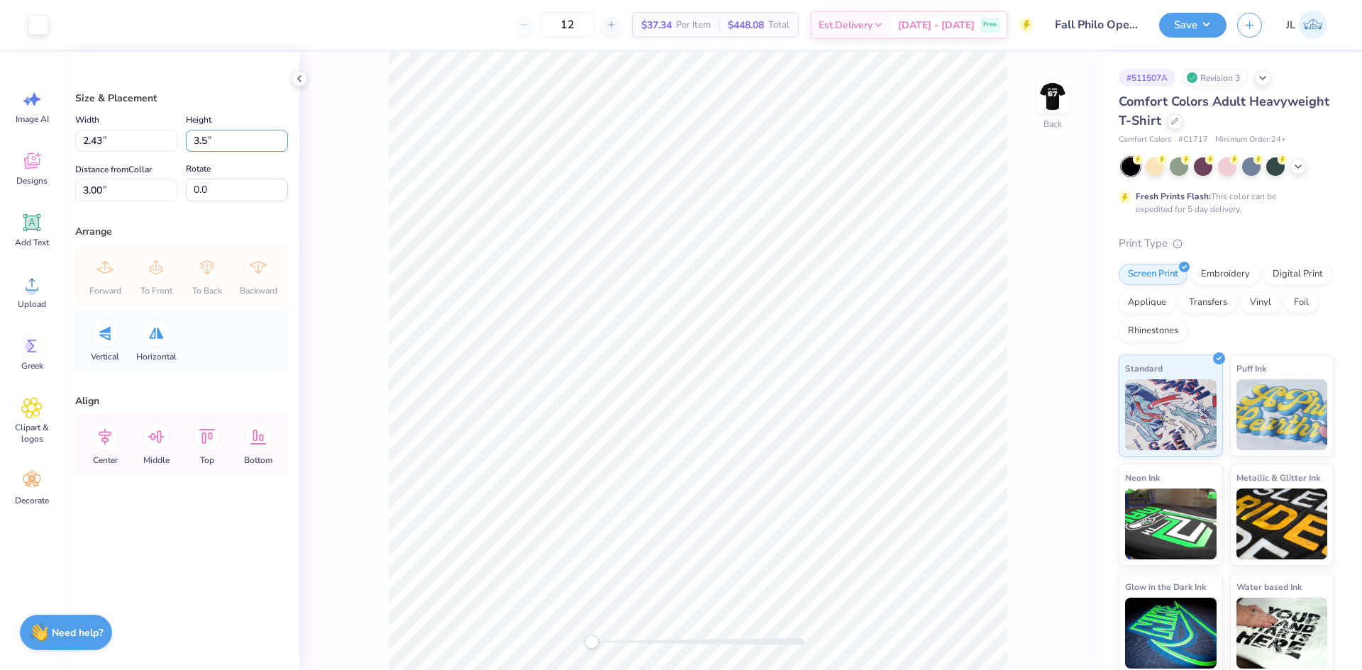
type input "2.92"
click at [1053, 104] on img at bounding box center [1053, 96] width 57 height 57
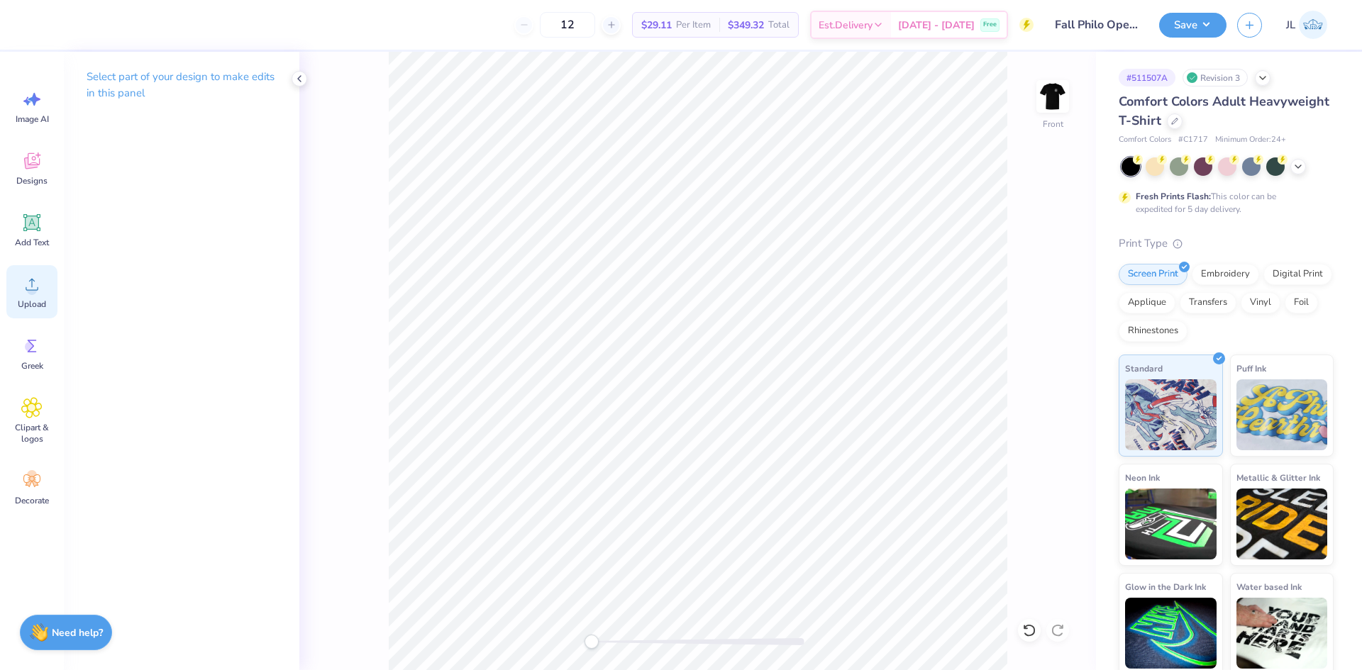
click at [43, 296] on div "Upload" at bounding box center [31, 291] width 51 height 53
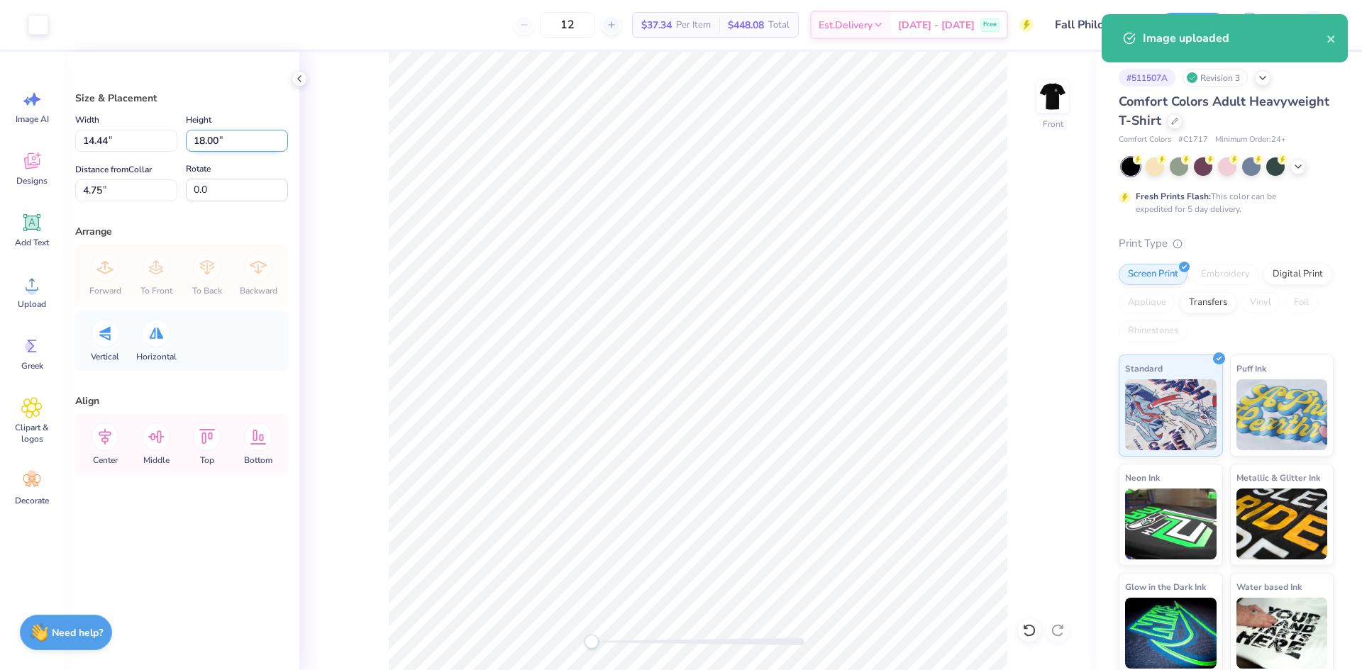
click at [208, 138] on input "18.00" at bounding box center [237, 141] width 102 height 22
type input "13"
type input "10.43"
type input "13.00"
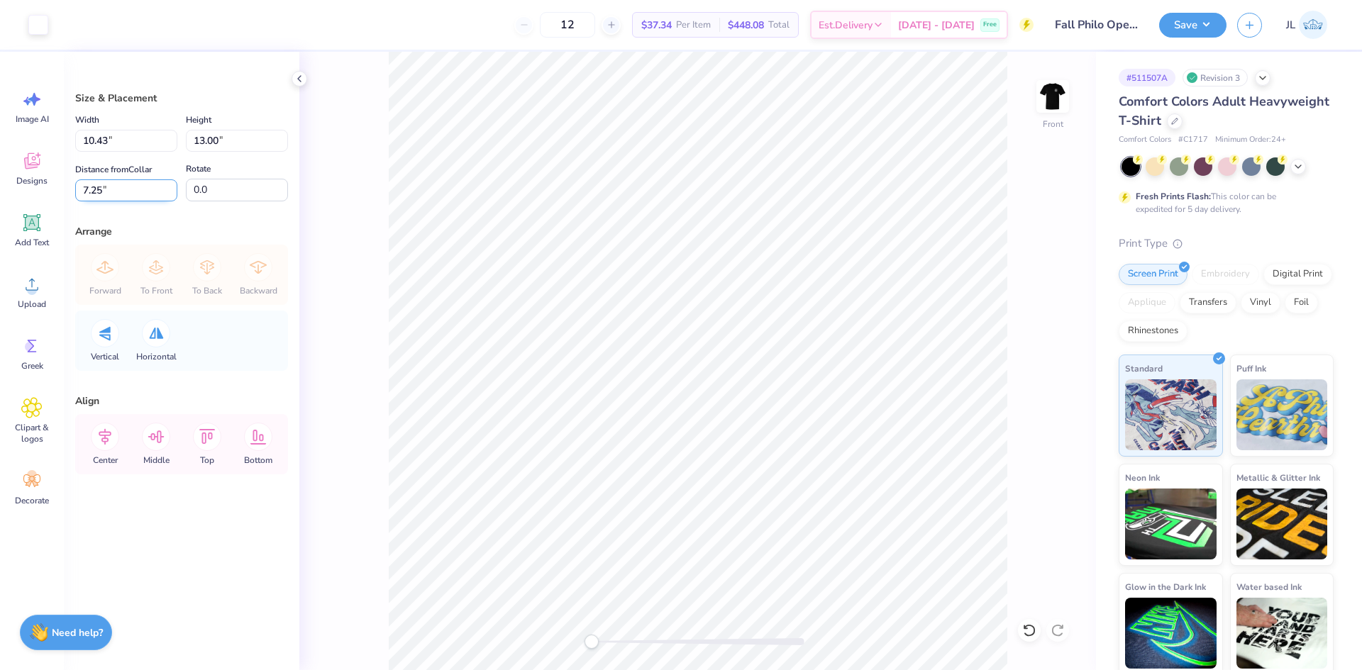
click at [96, 186] on input "7.25" at bounding box center [126, 191] width 102 height 22
type input "3"
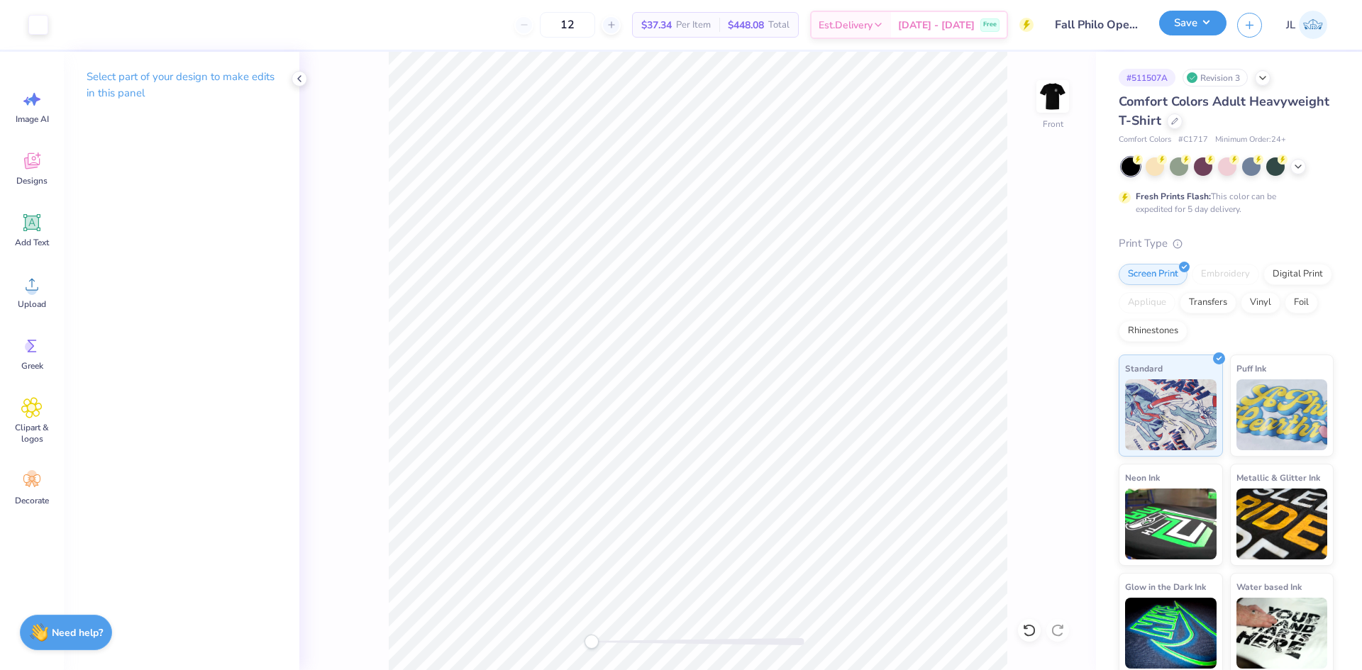
click at [1183, 32] on button "Save" at bounding box center [1192, 23] width 67 height 25
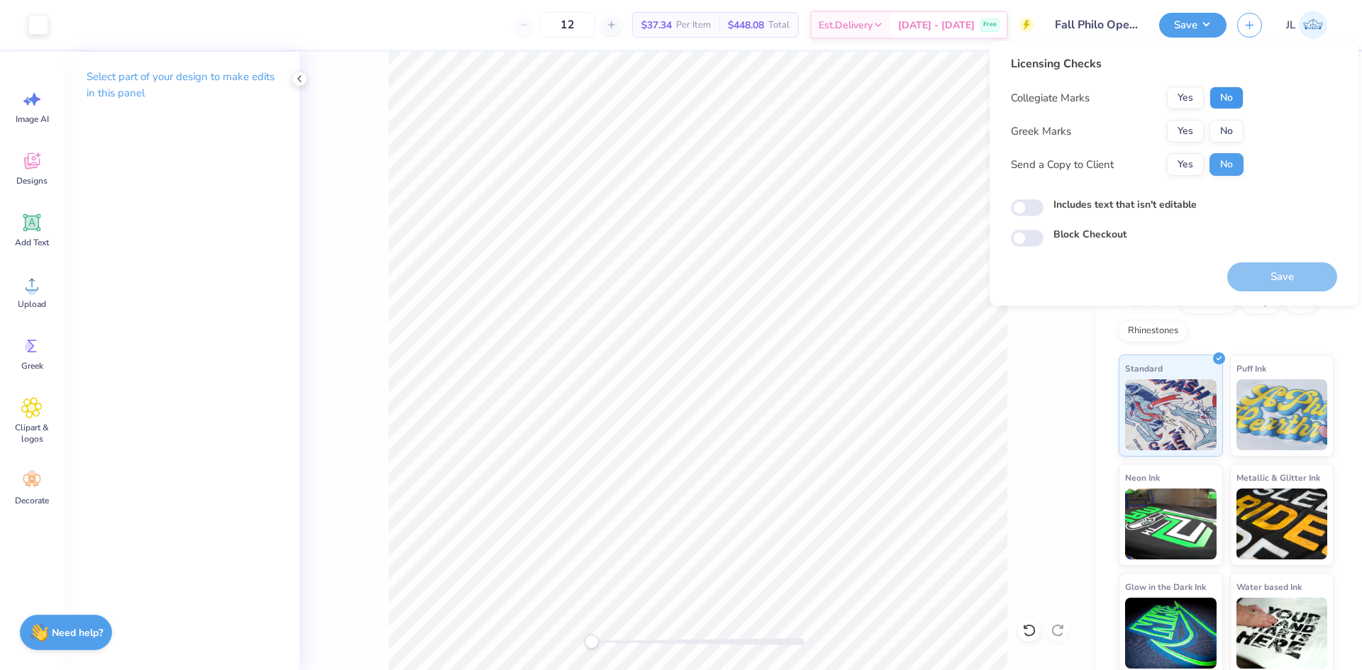
click at [1227, 106] on button "No" at bounding box center [1227, 98] width 34 height 23
click at [1190, 131] on button "Yes" at bounding box center [1185, 131] width 37 height 23
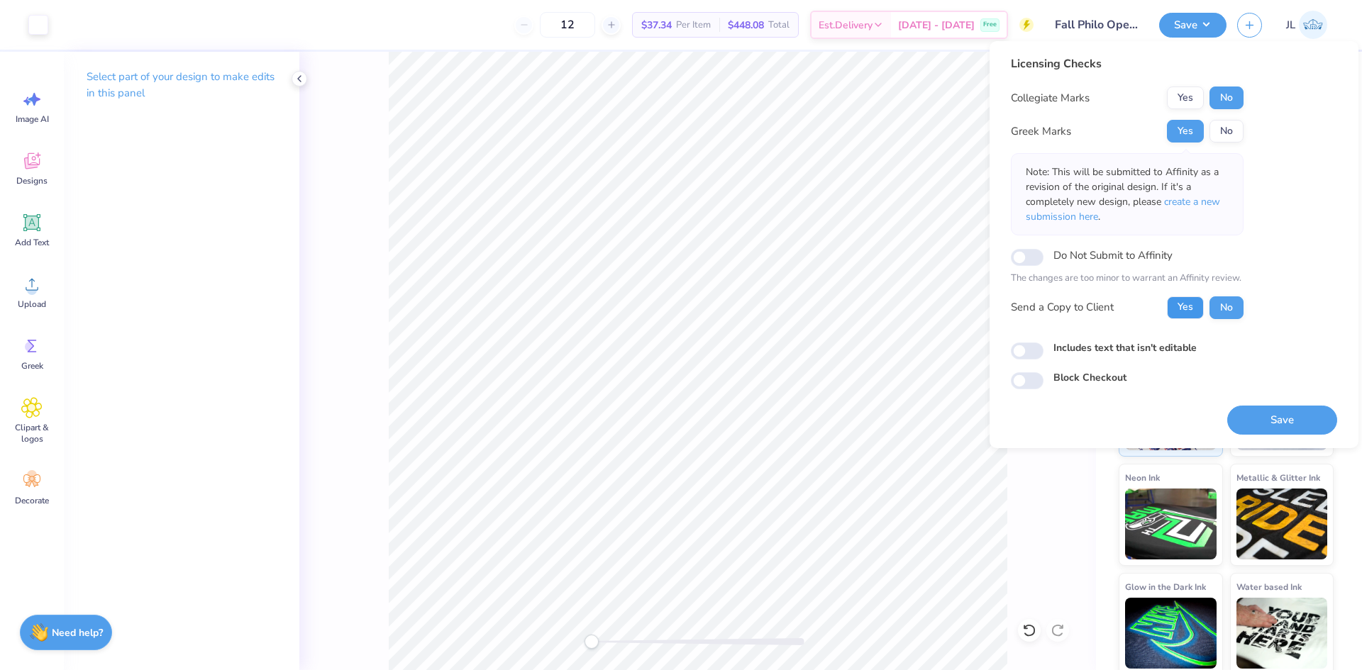
click at [1177, 304] on button "Yes" at bounding box center [1185, 308] width 37 height 23
click at [1276, 427] on button "Save" at bounding box center [1282, 420] width 110 height 29
